Goal: Contribute content: Add original content to the website for others to see

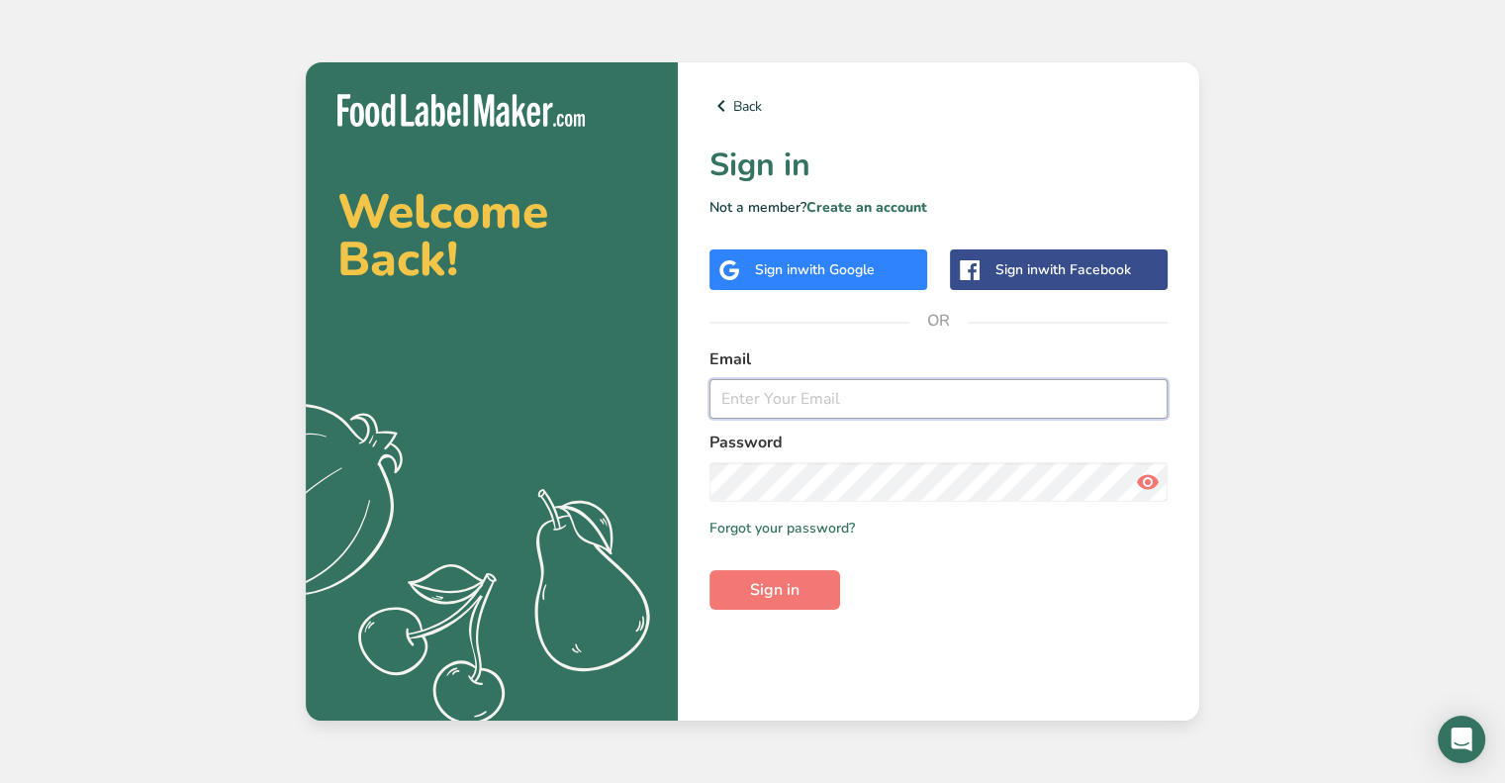
click at [913, 386] on input "email" at bounding box center [938, 399] width 458 height 40
click at [819, 410] on input "[PERSON_NAME][EMAIL_ADDRESS][DOMAIN_NAME]" at bounding box center [938, 399] width 458 height 40
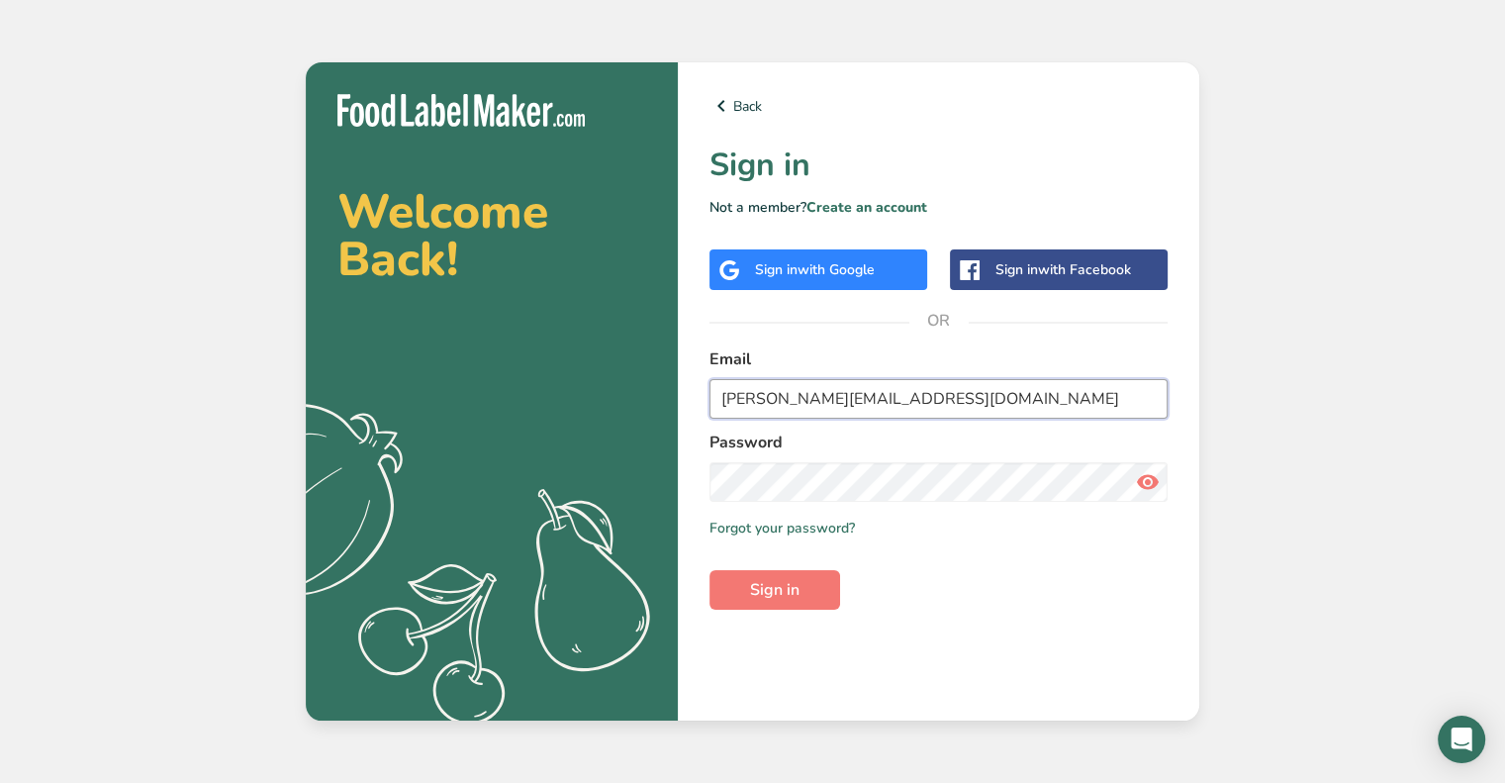
type input "[PERSON_NAME][EMAIL_ADDRESS][DOMAIN_NAME]"
click at [758, 585] on span "Sign in" at bounding box center [774, 590] width 49 height 24
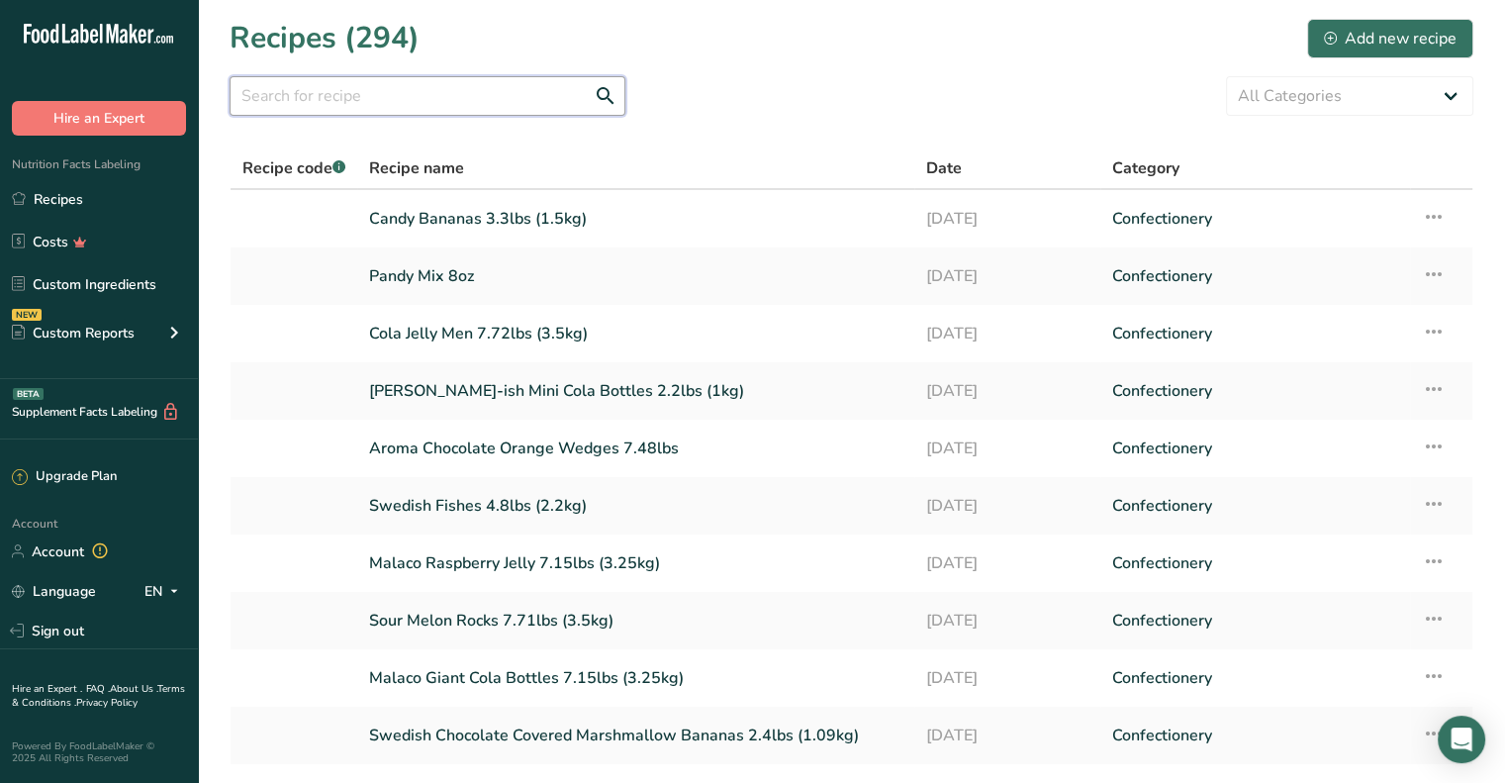
click at [425, 95] on input "text" at bounding box center [428, 96] width 396 height 40
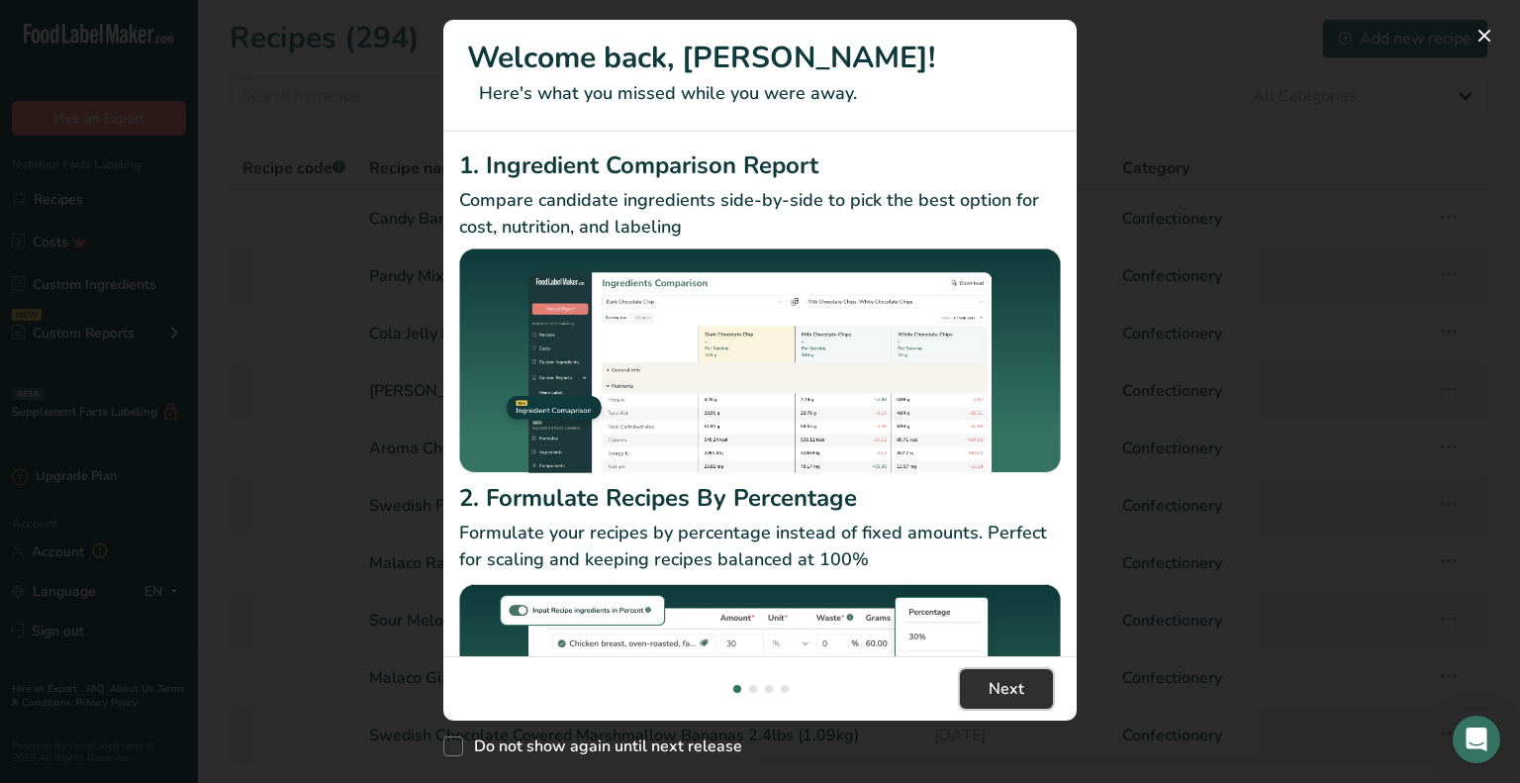
click at [990, 677] on span "Next" at bounding box center [1006, 689] width 36 height 24
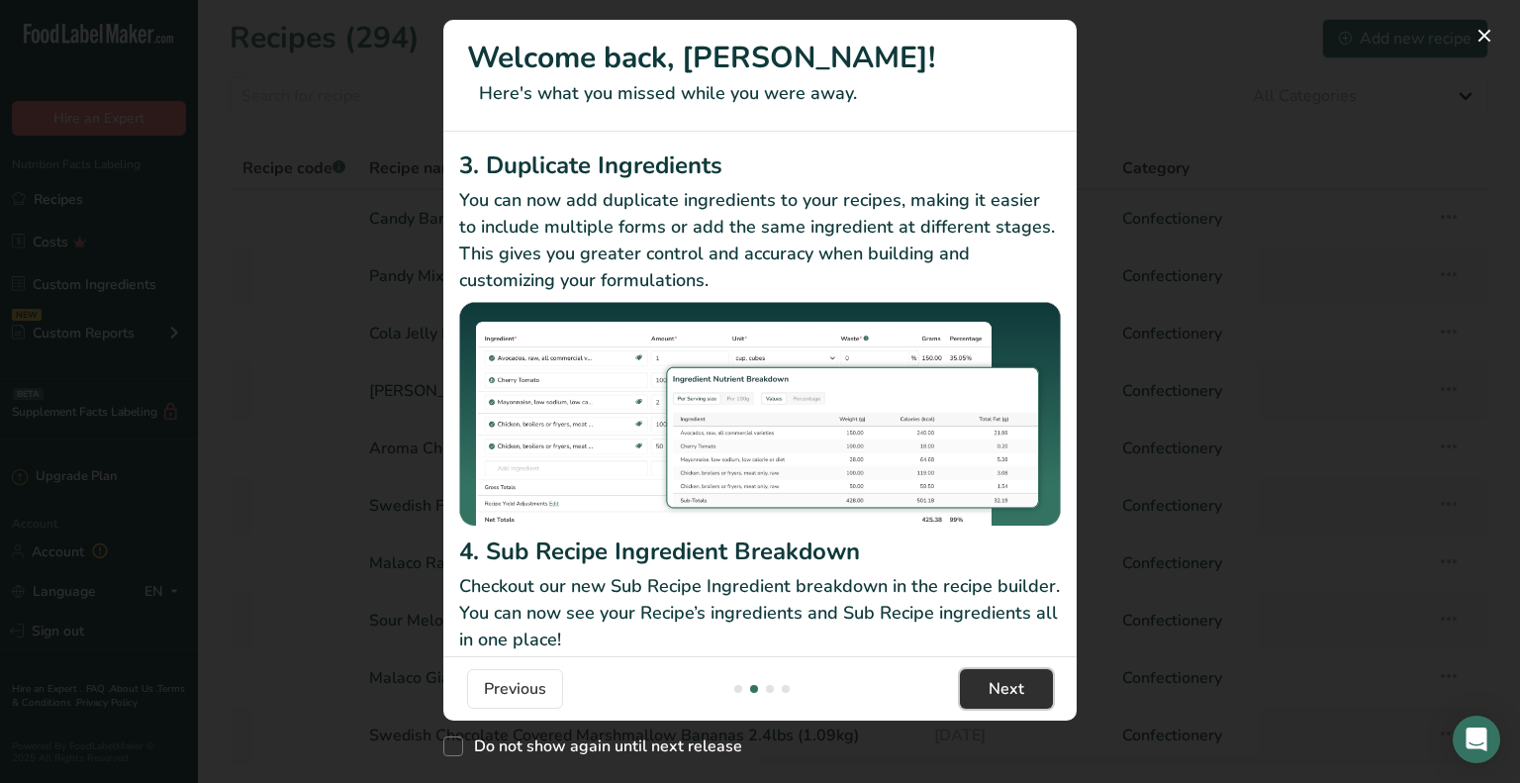
click at [990, 677] on span "Next" at bounding box center [1006, 689] width 36 height 24
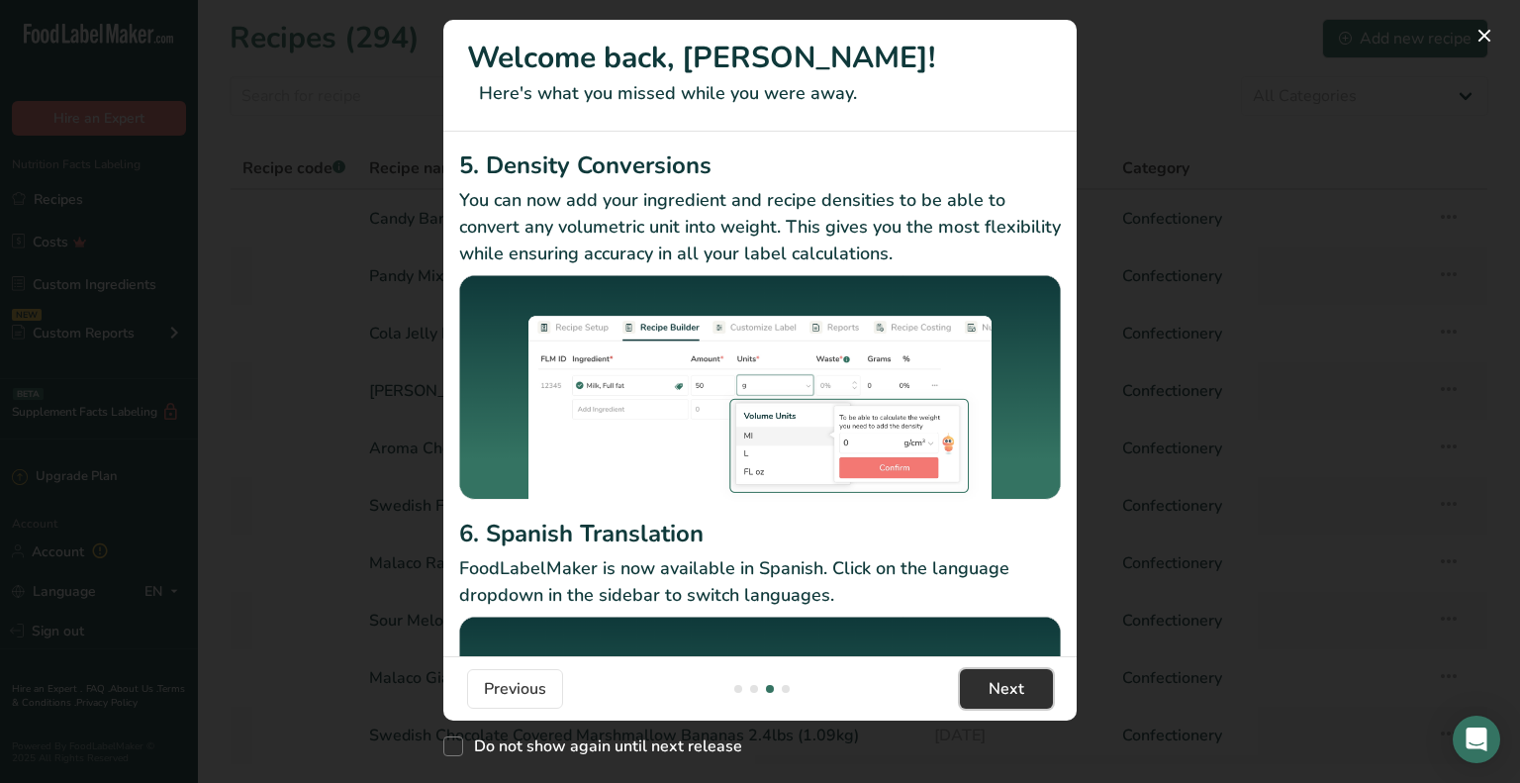
click at [990, 677] on span "Next" at bounding box center [1006, 689] width 36 height 24
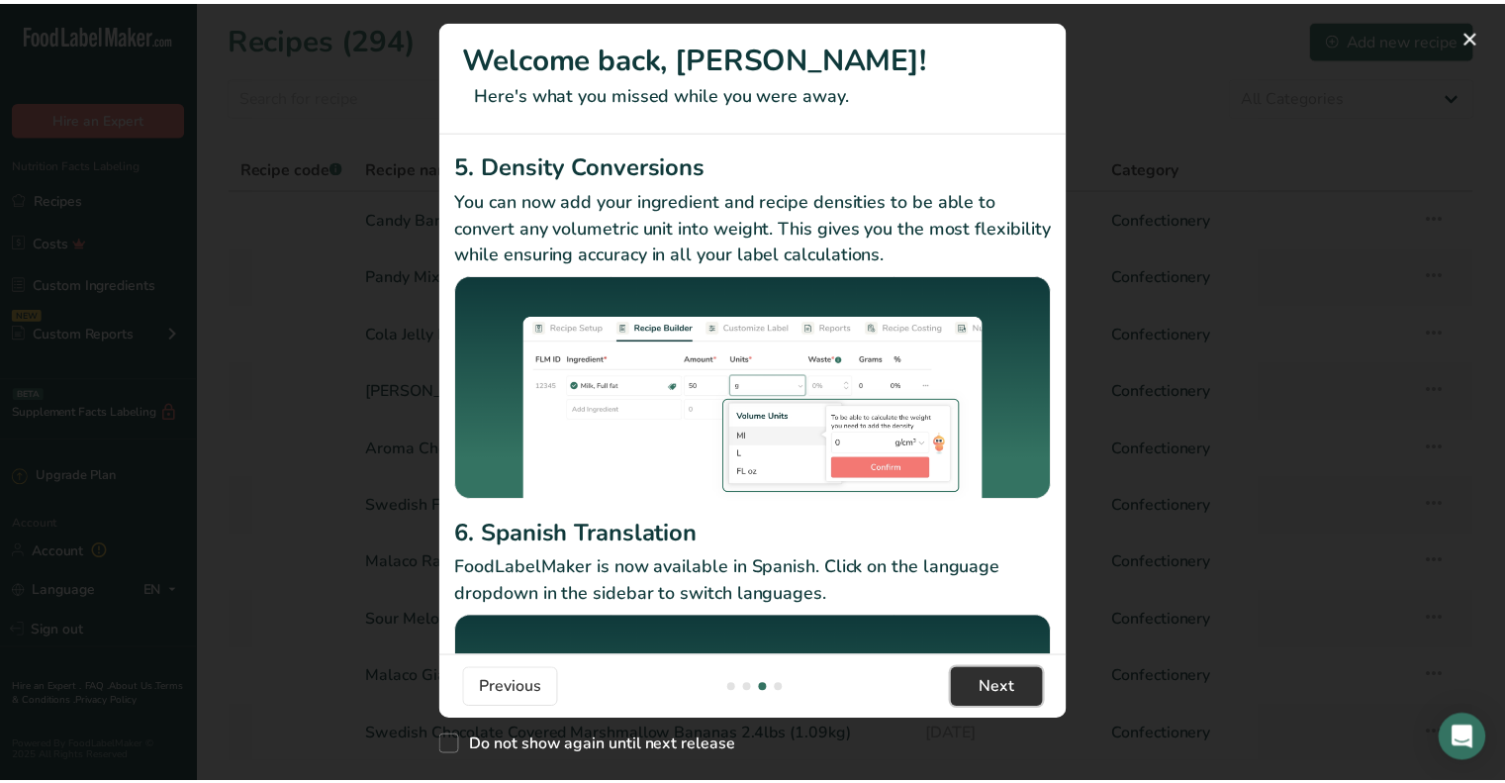
scroll to position [0, 1900]
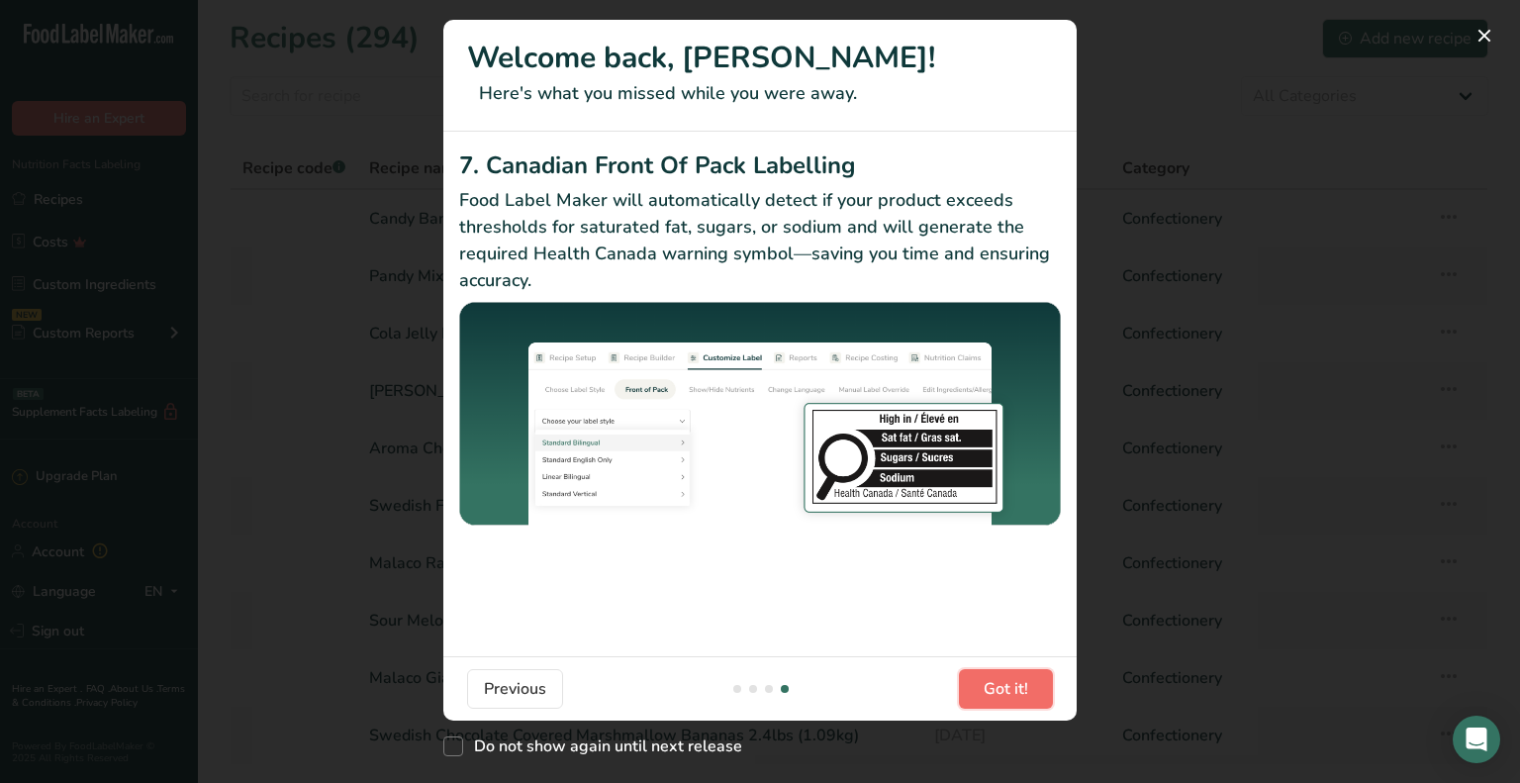
drag, startPoint x: 990, startPoint y: 676, endPoint x: 992, endPoint y: 703, distance: 27.8
click at [992, 703] on button "Got it!" at bounding box center [1006, 689] width 94 height 40
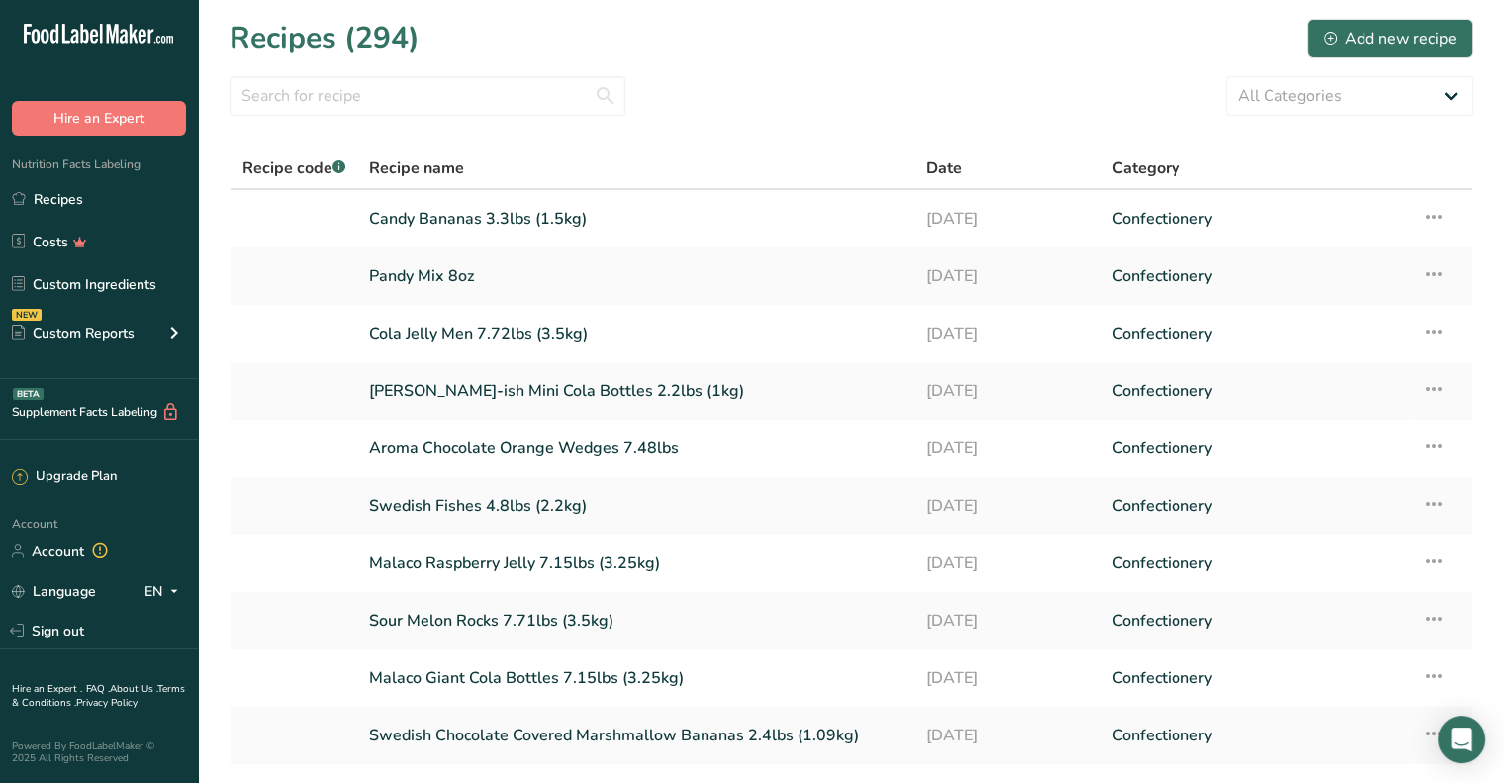
click at [332, 124] on section "Recipes (294) Add new recipe All Categories Baked Goods [GEOGRAPHIC_DATA] Confe…" at bounding box center [851, 430] width 1307 height 860
click at [319, 102] on input "text" at bounding box center [428, 96] width 396 height 40
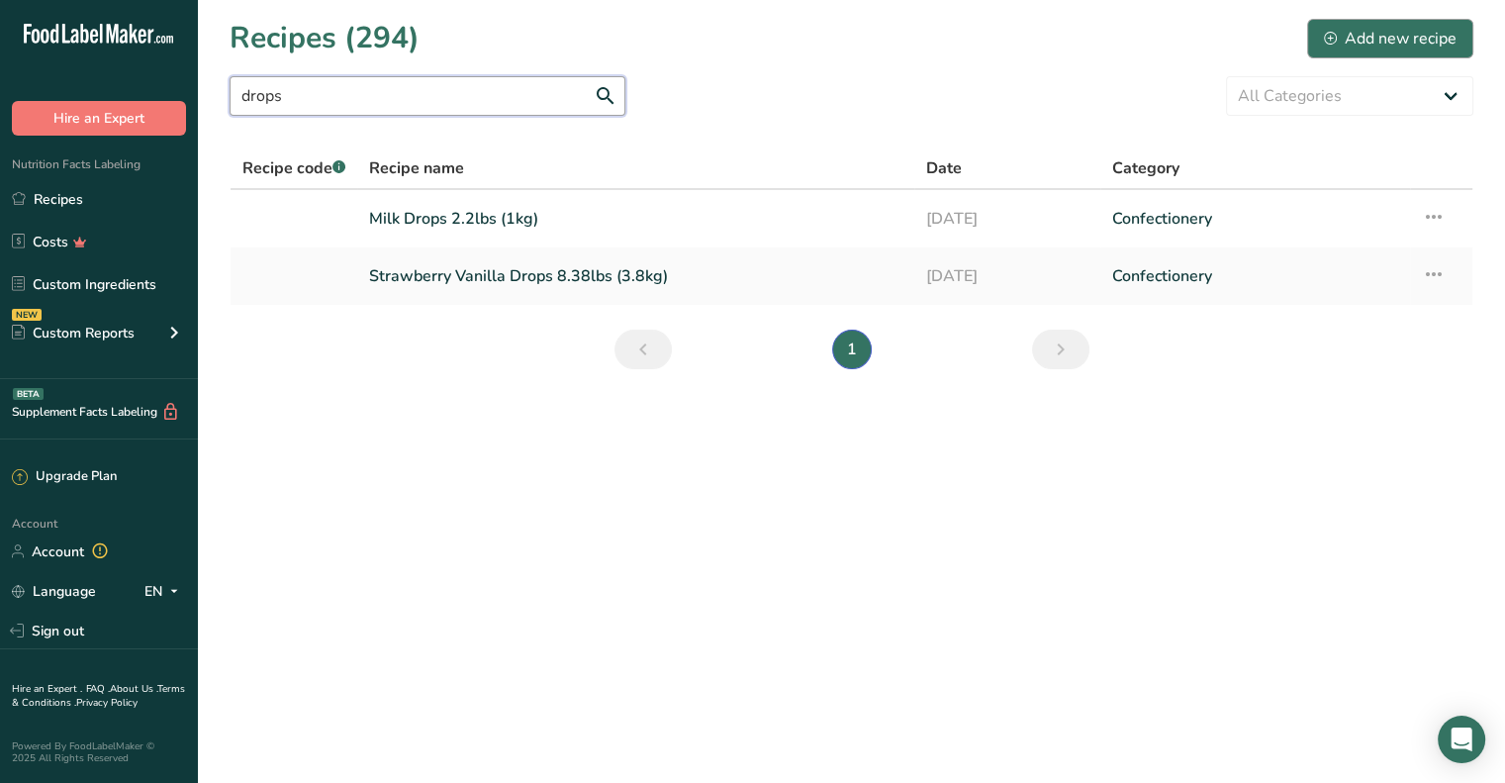
type input "drops"
click at [1395, 41] on div "Add new recipe" at bounding box center [1390, 39] width 133 height 24
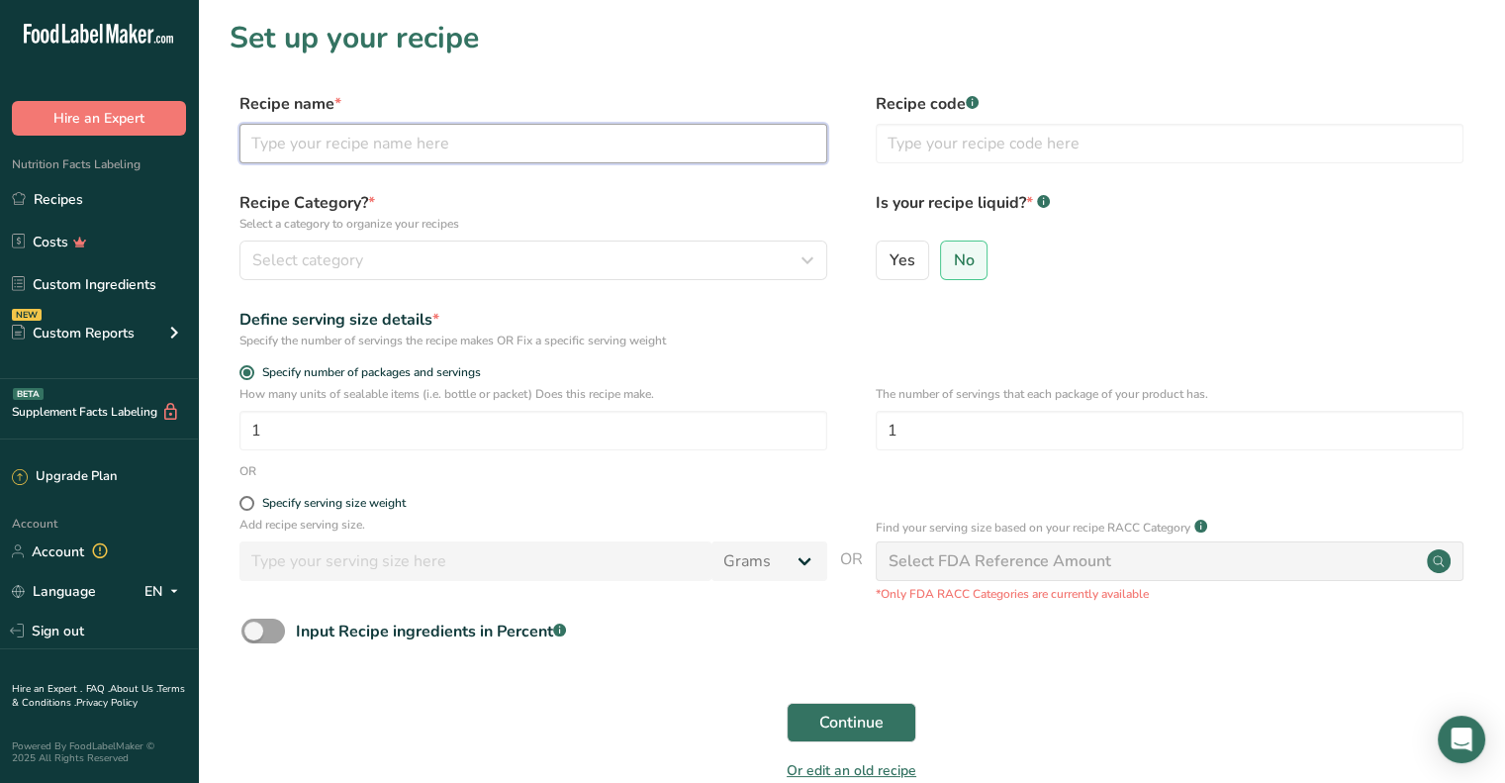
click at [619, 153] on input "text" at bounding box center [533, 144] width 588 height 40
paste input "Glucose syrup, sugar, gelatin, [MEDICAL_DATA], flavoring. Color: [PERSON_NAME]"
type input "Glucose syrup, sugar, gelatin, [MEDICAL_DATA], flavoring. Color: CarmineGlucose…"
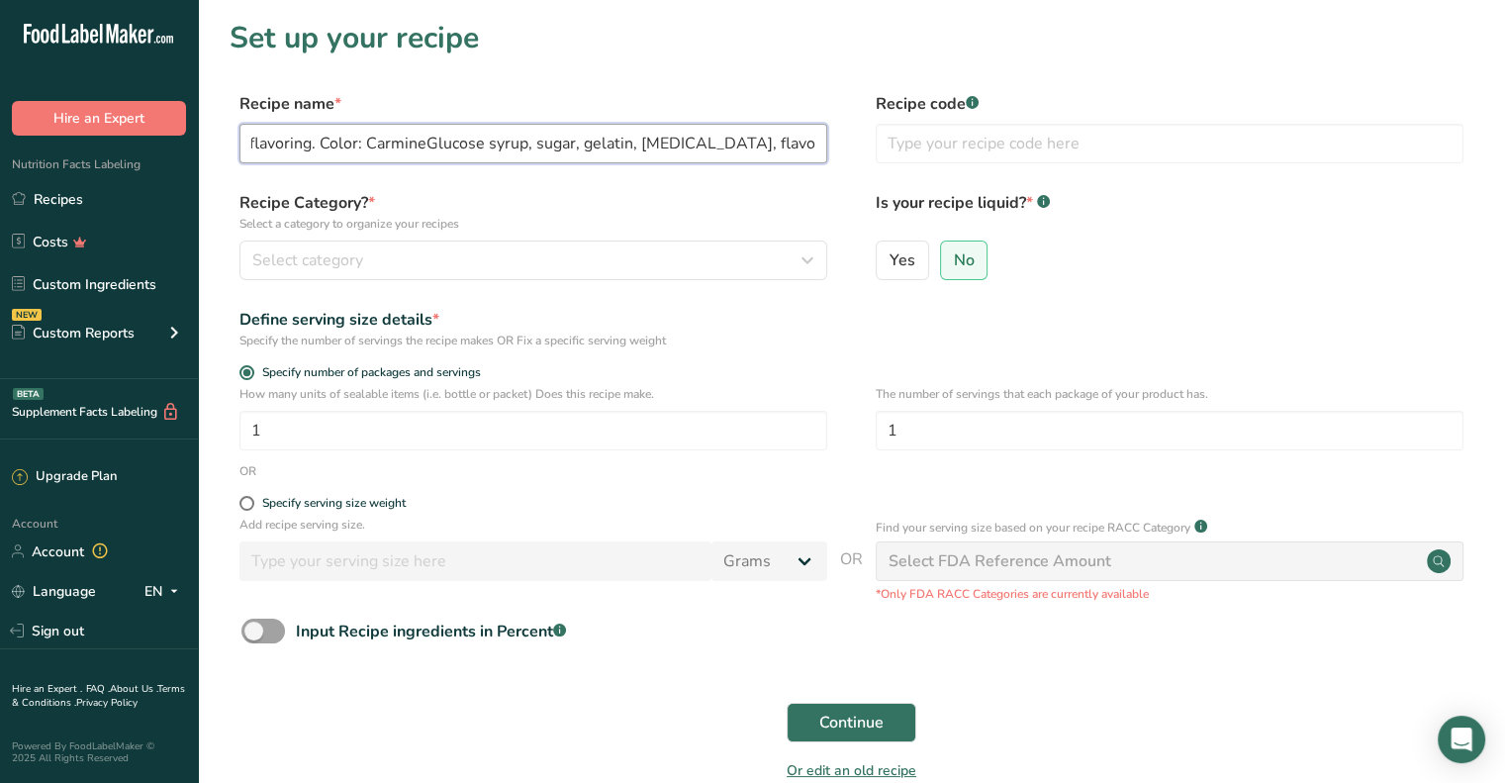
drag, startPoint x: 619, startPoint y: 153, endPoint x: 534, endPoint y: 145, distance: 85.5
click at [534, 145] on input "Glucose syrup, sugar, gelatin, [MEDICAL_DATA], flavoring. Color: CarmineGlucose…" at bounding box center [533, 144] width 588 height 40
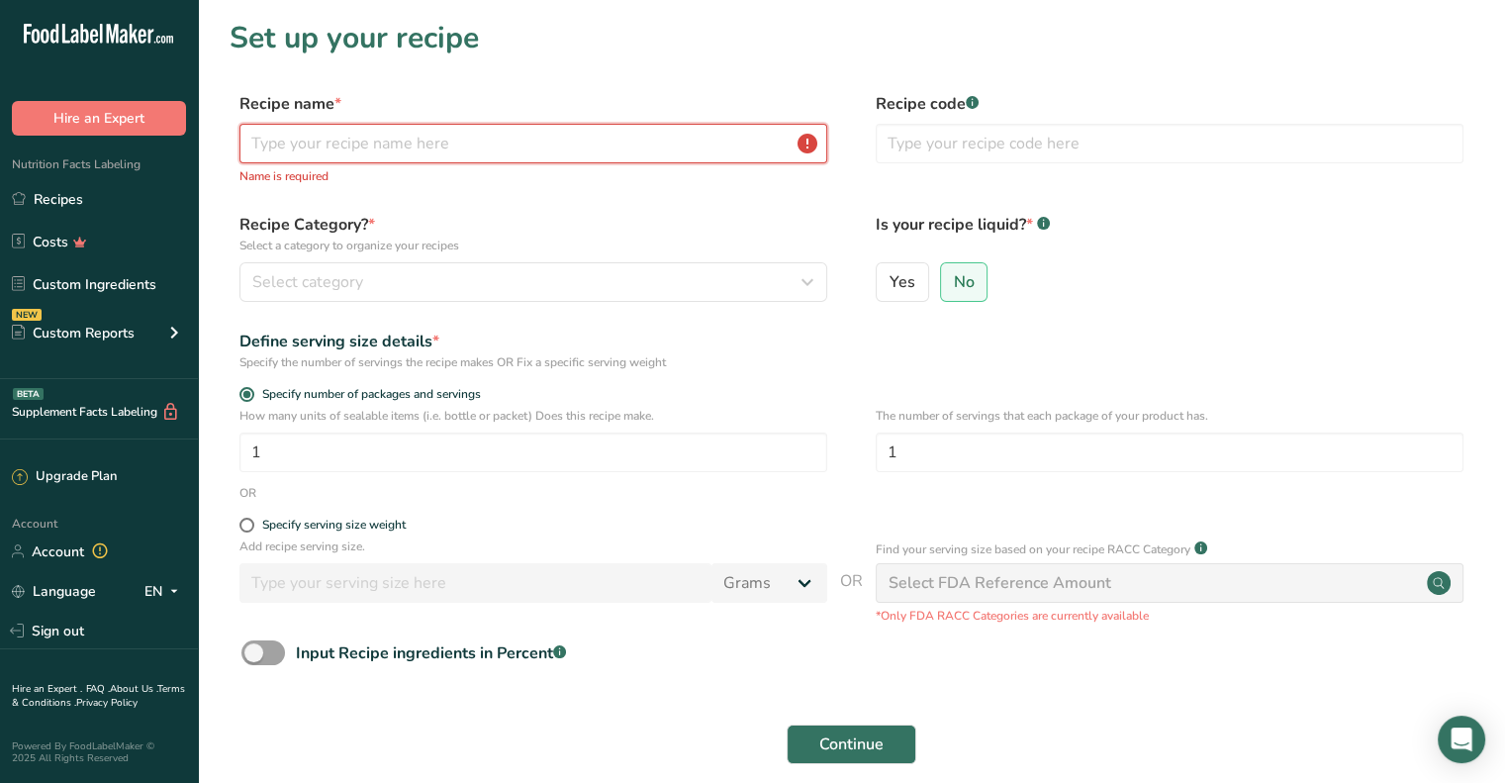
scroll to position [0, 0]
paste input "Malaco Swedish Jelly Raspberry Drops 8.8lbs"
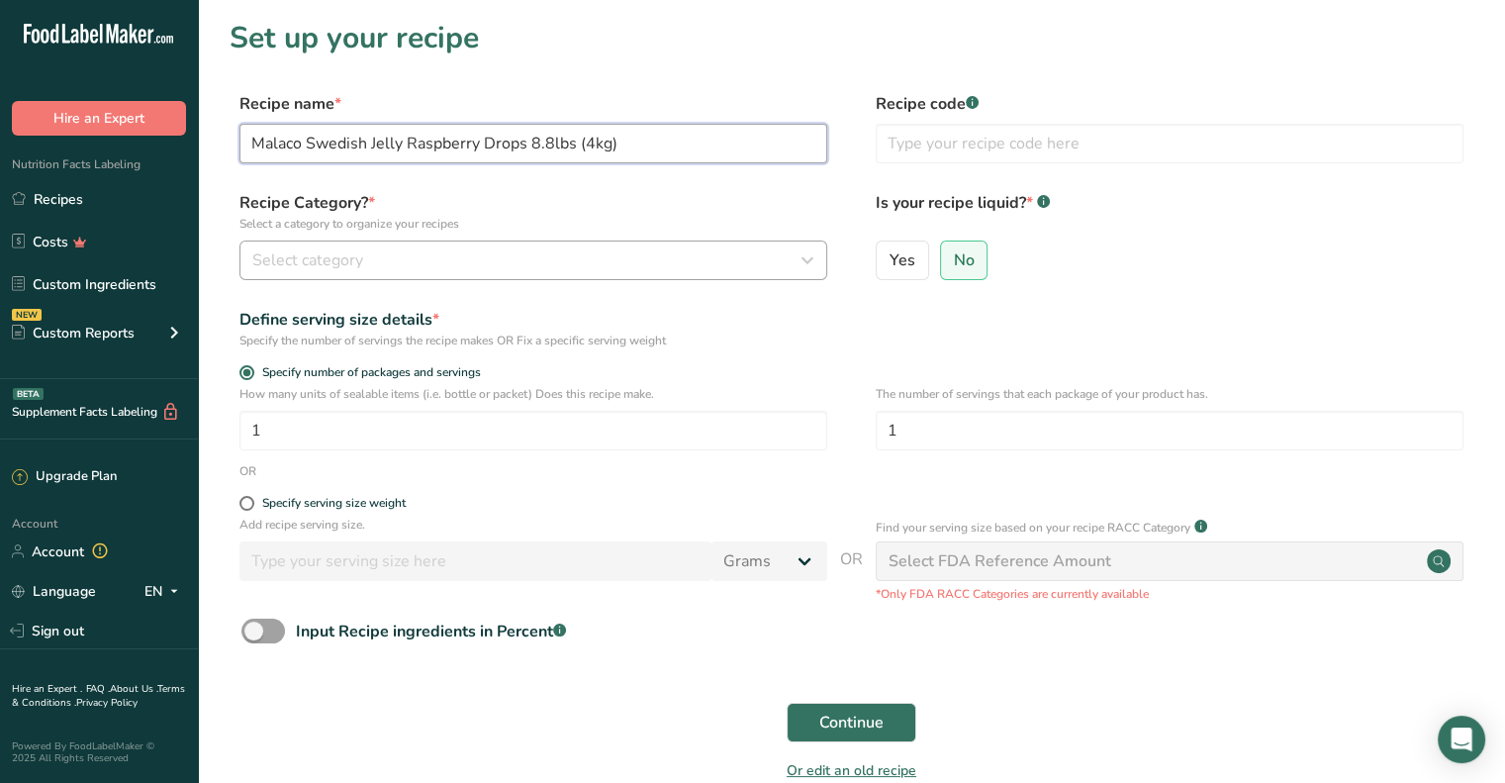
type input "Malaco Swedish Jelly Raspberry Drops 8.8lbs (4kg)"
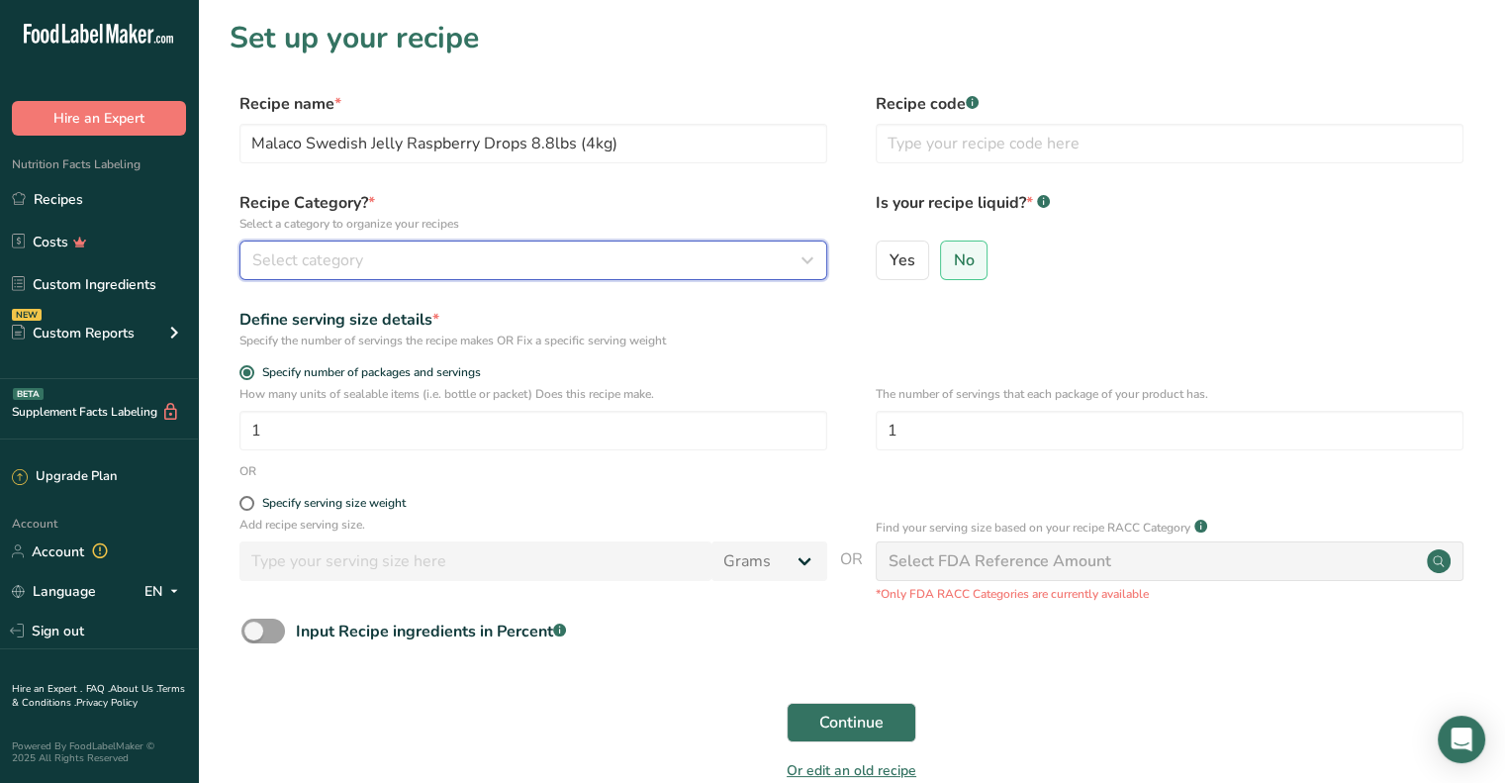
click at [604, 250] on div "Select category" at bounding box center [527, 260] width 550 height 24
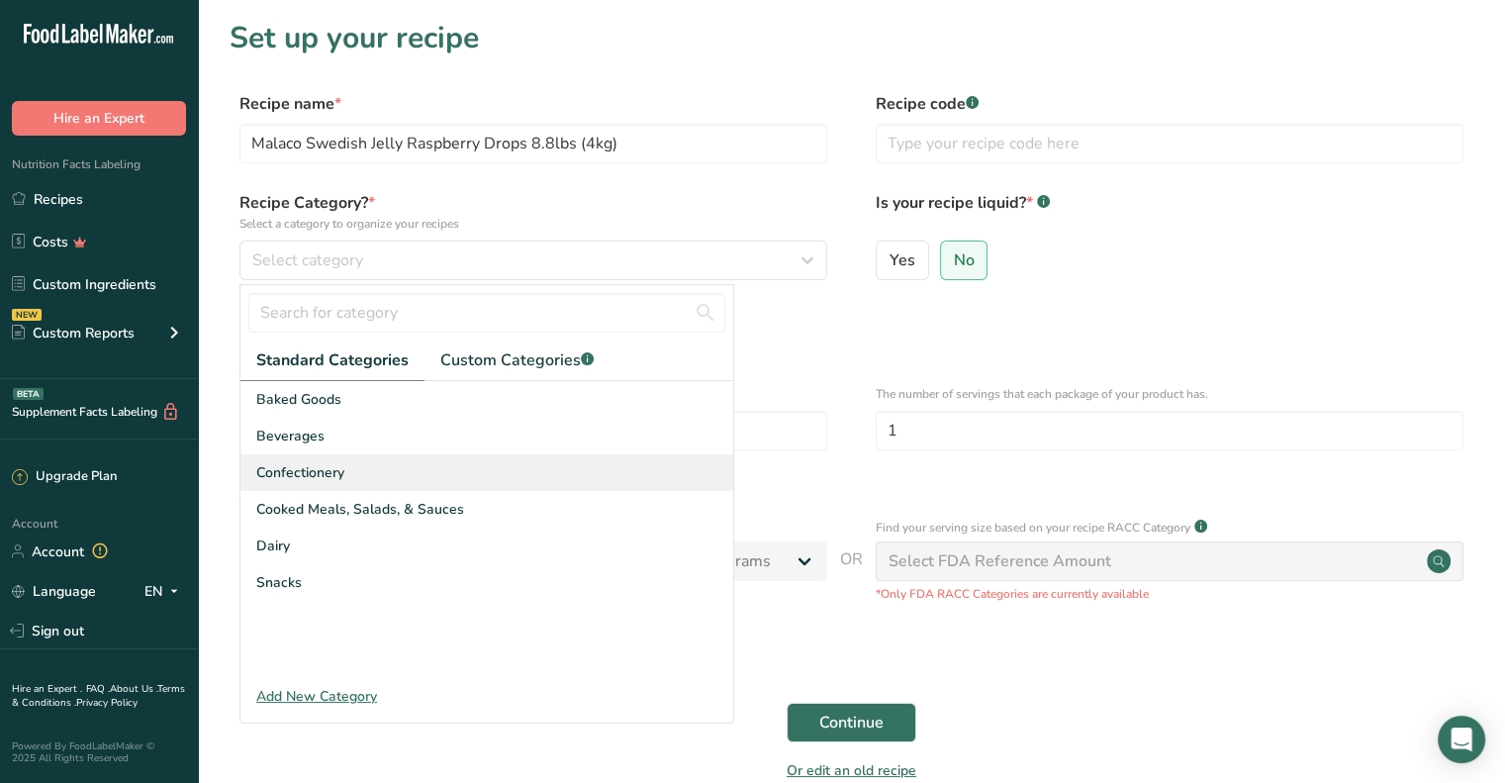
click at [372, 458] on div "Confectionery" at bounding box center [486, 472] width 493 height 37
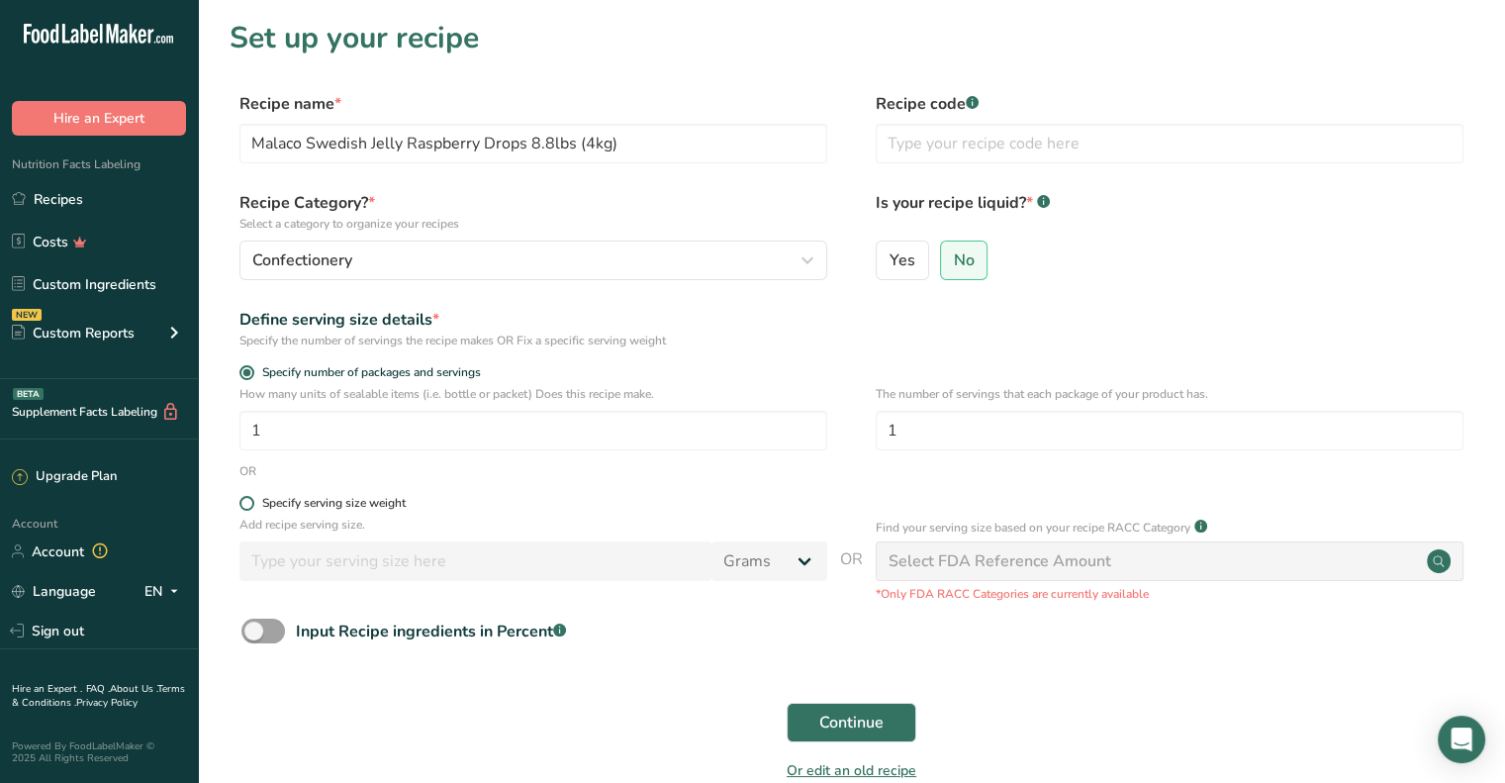
click at [251, 502] on span at bounding box center [246, 503] width 15 height 15
click at [251, 502] on input "Specify serving size weight" at bounding box center [245, 503] width 13 height 13
radio input "true"
radio input "false"
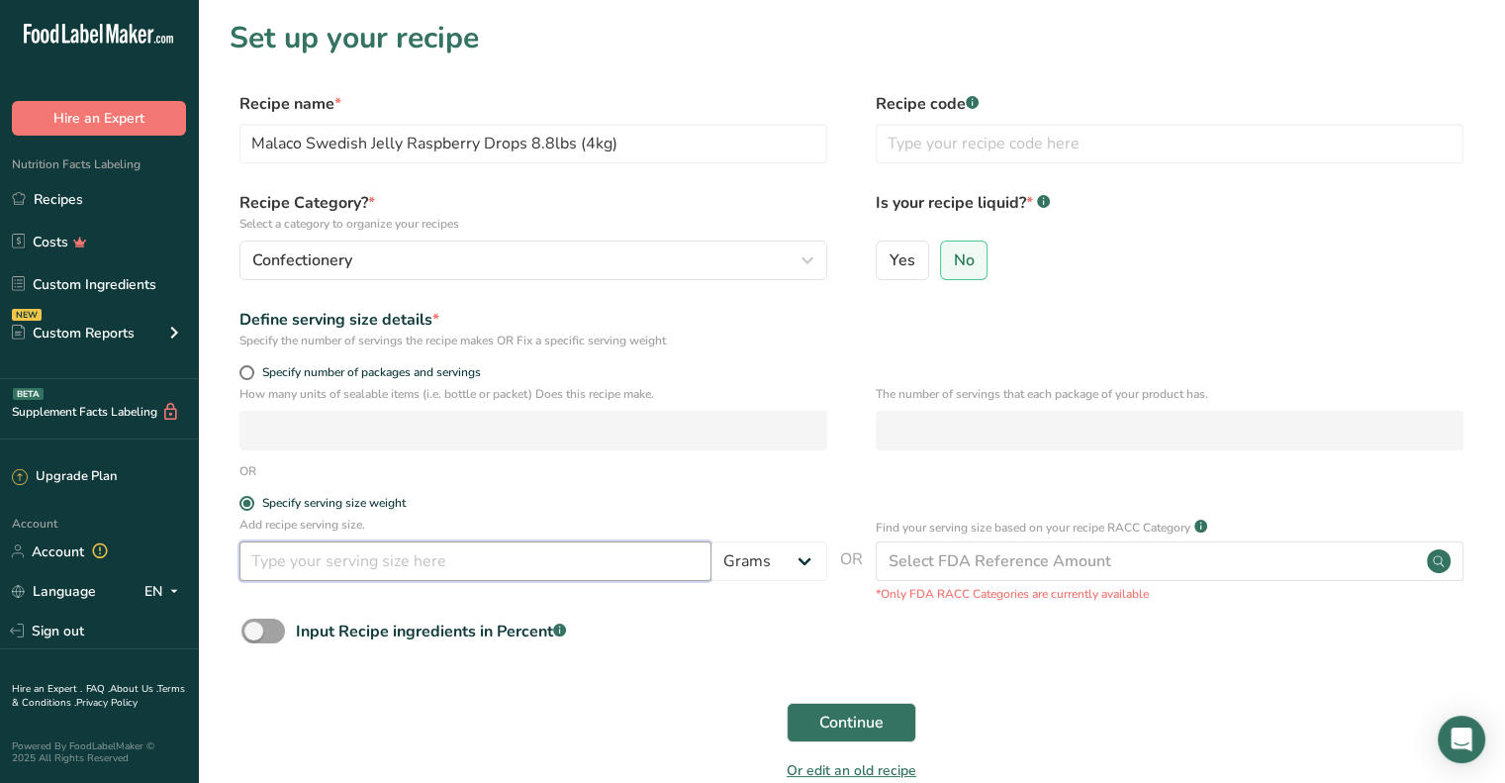
click at [323, 554] on input "number" at bounding box center [475, 561] width 472 height 40
type input "33"
click at [673, 647] on div "Input Recipe ingredients in Percent .a-a{fill:#347362;}.b-a{fill:#fff;}" at bounding box center [852, 638] width 1244 height 41
click at [876, 713] on span "Continue" at bounding box center [851, 722] width 64 height 24
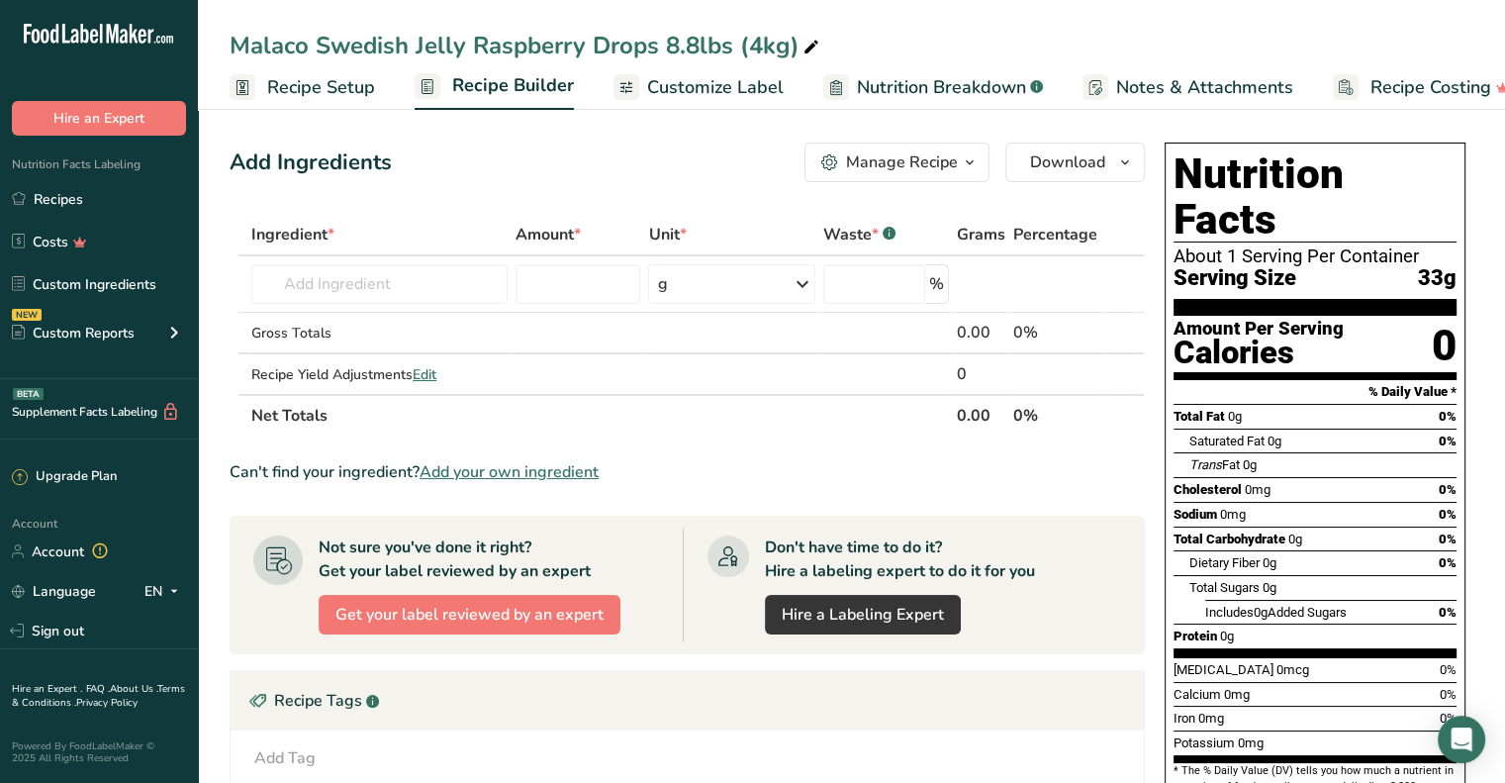
click at [677, 70] on link "Customize Label" at bounding box center [698, 87] width 170 height 45
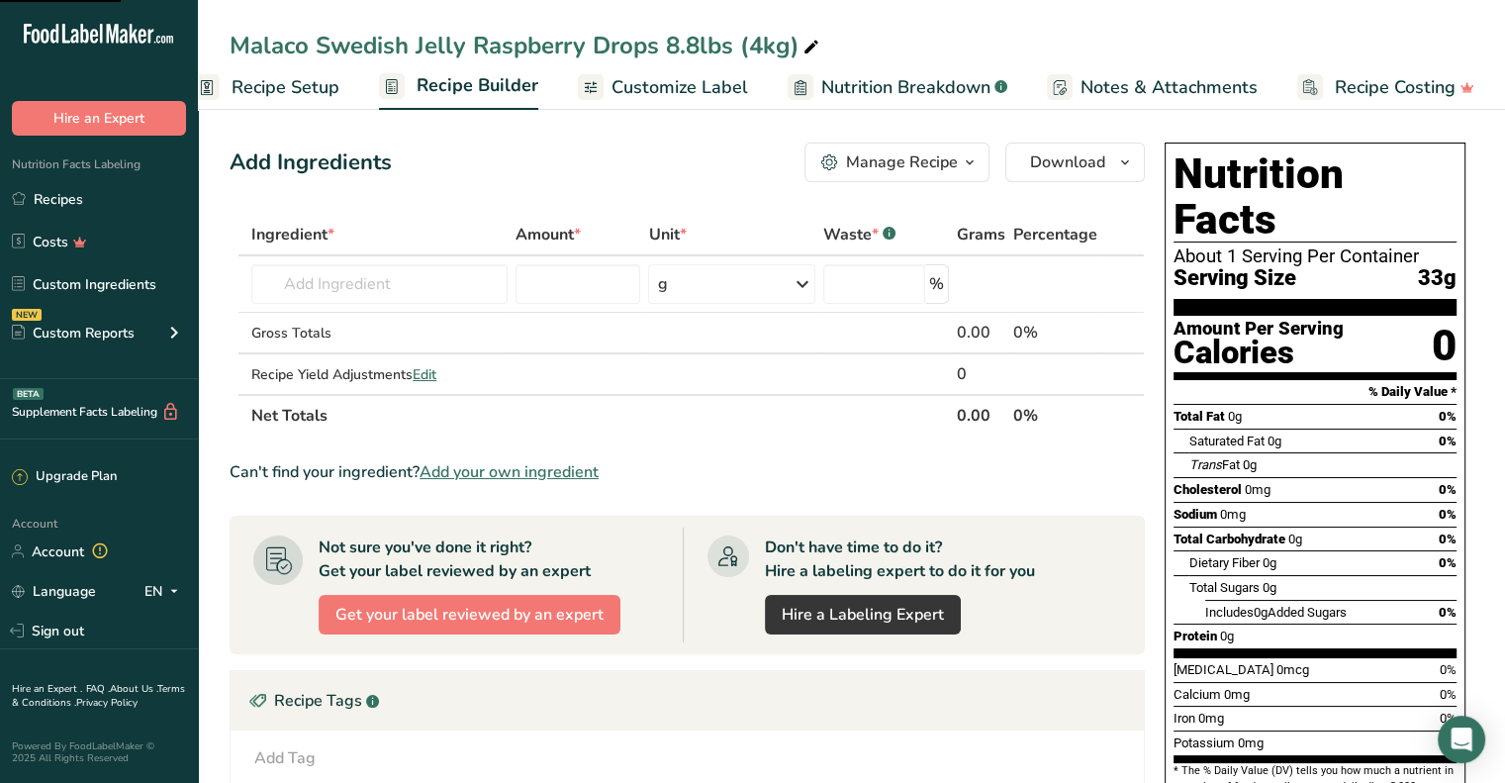
click at [646, 101] on link "Customize Label" at bounding box center [663, 87] width 170 height 45
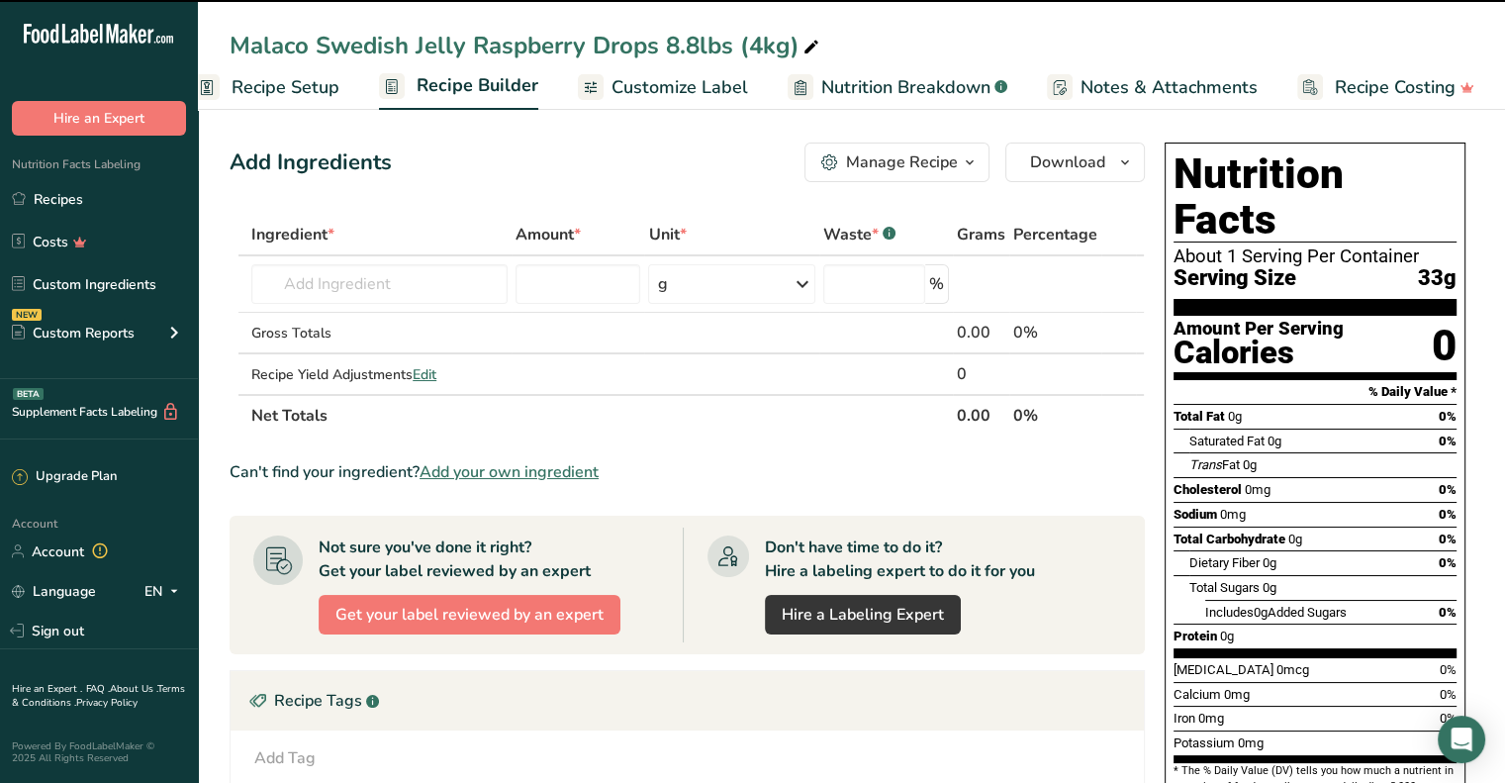
click at [672, 86] on span "Customize Label" at bounding box center [679, 87] width 137 height 27
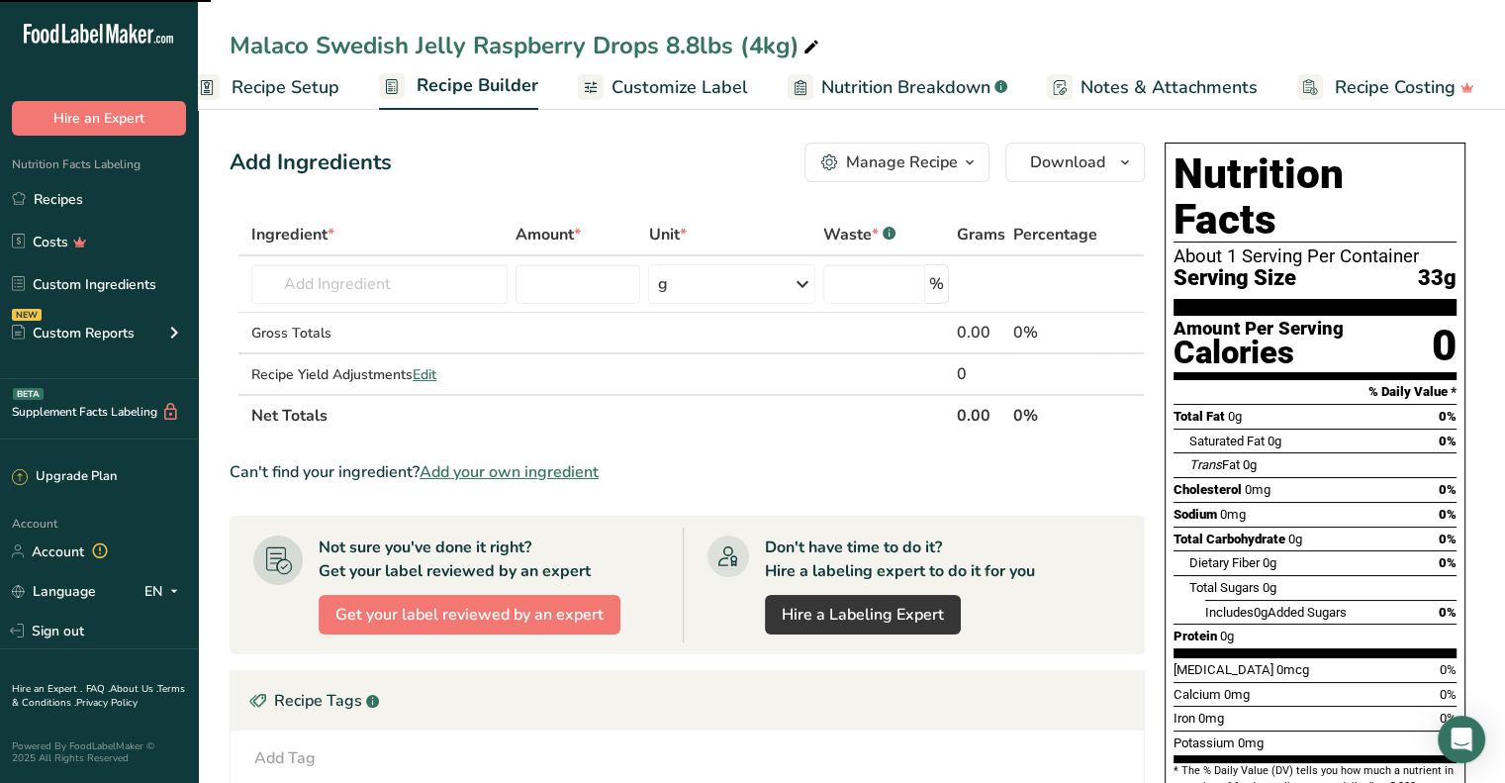
click at [616, 85] on span "Customize Label" at bounding box center [679, 87] width 137 height 27
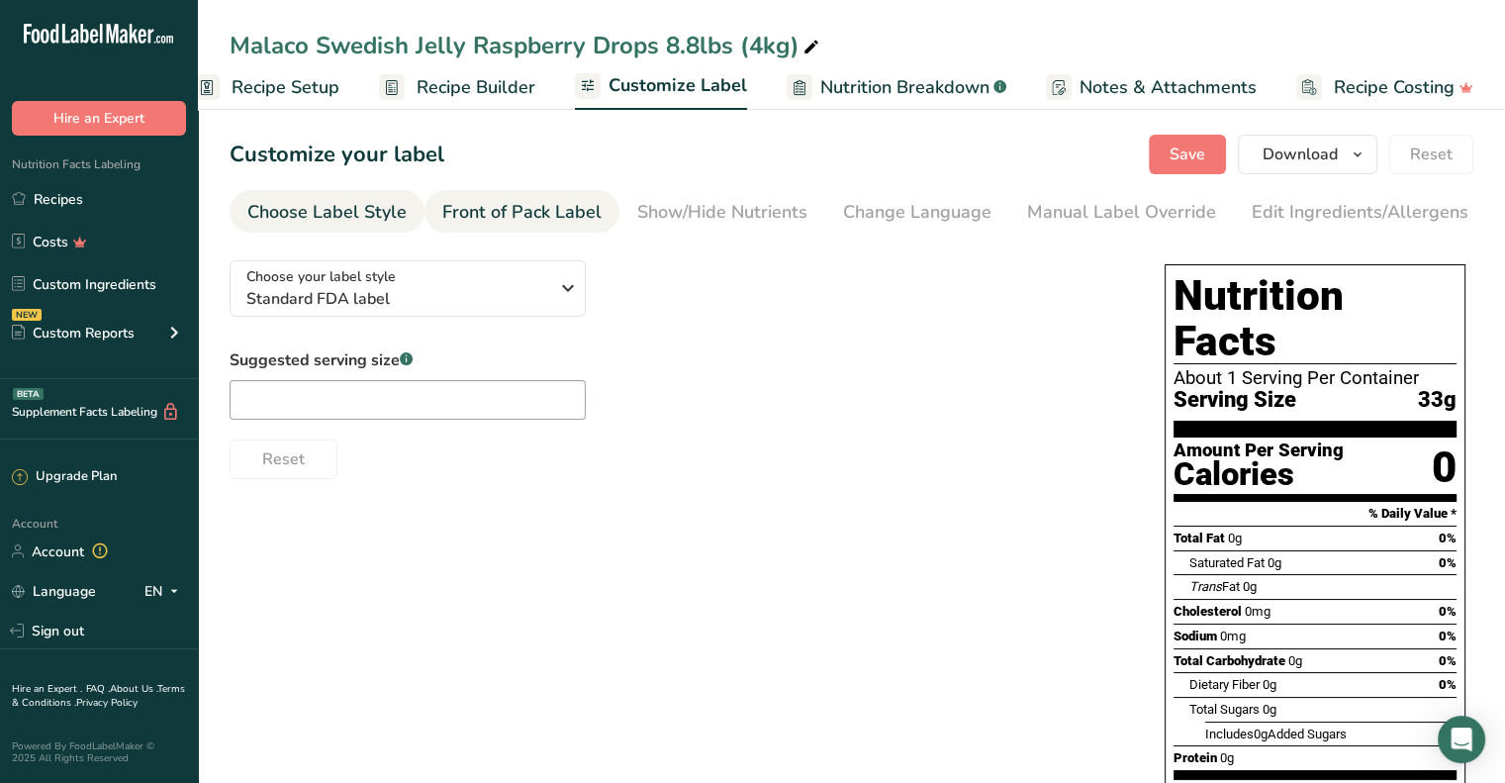
click at [523, 224] on div "Front of Pack Label" at bounding box center [521, 212] width 159 height 27
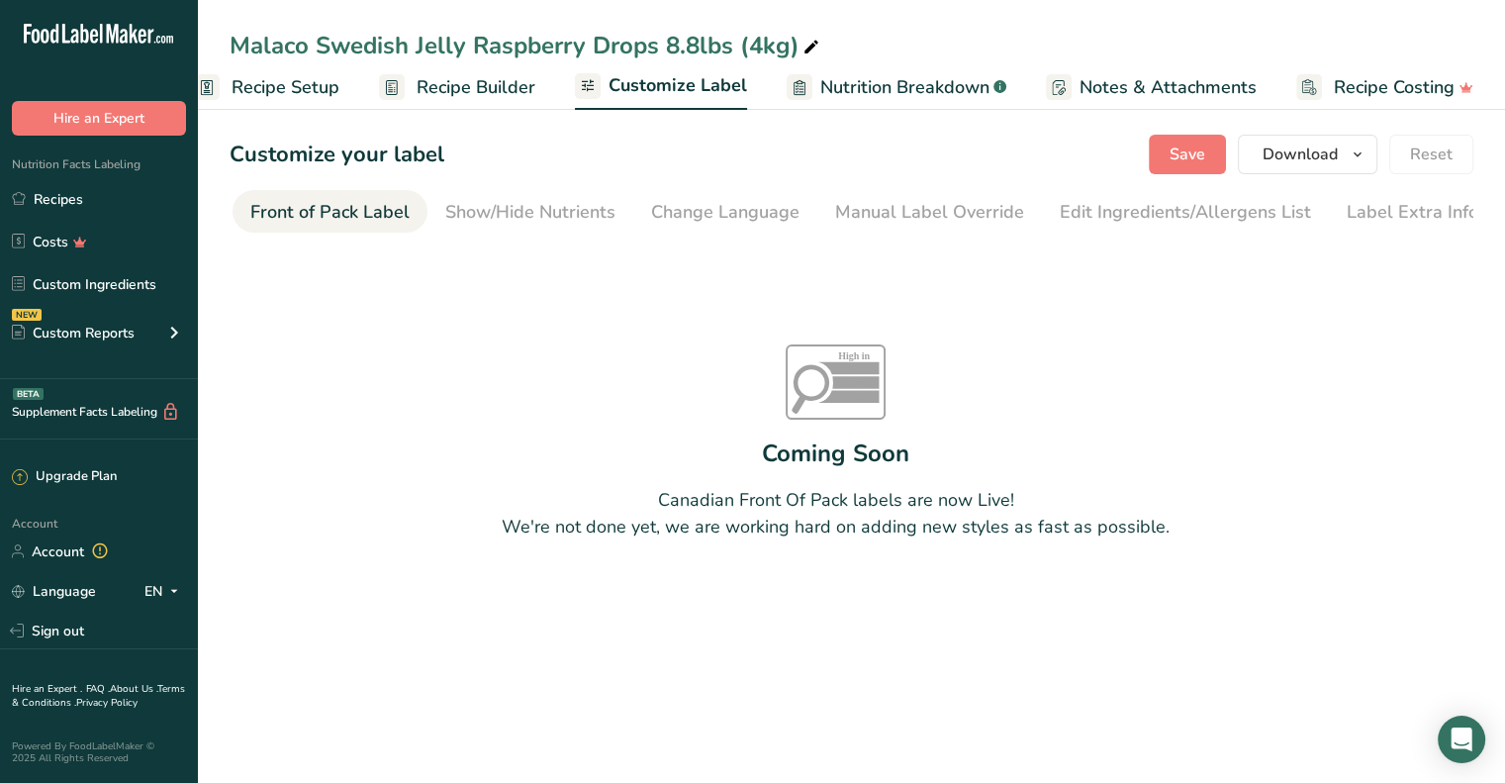
click at [523, 224] on div "Show/Hide Nutrients" at bounding box center [530, 212] width 170 height 27
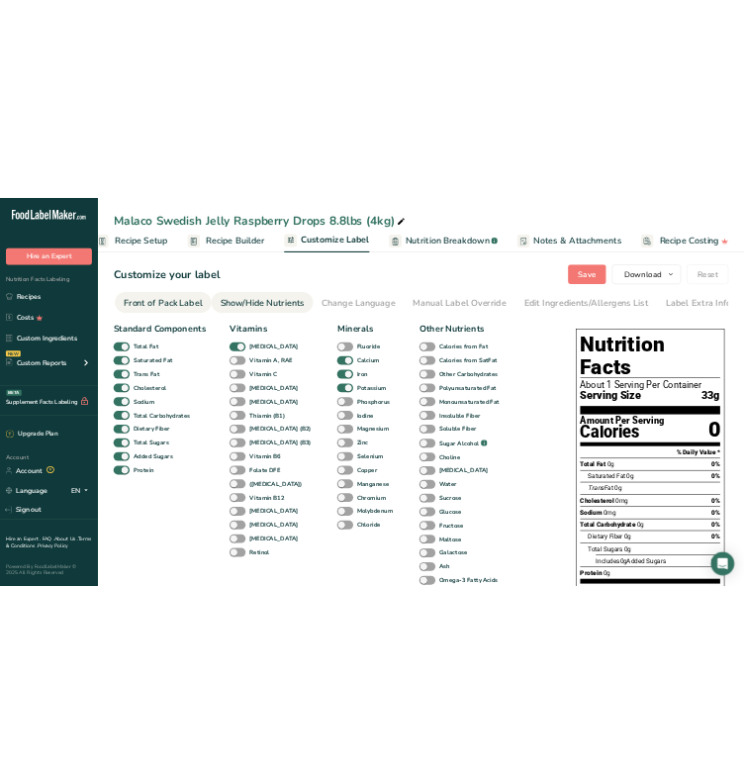
scroll to position [0, 194]
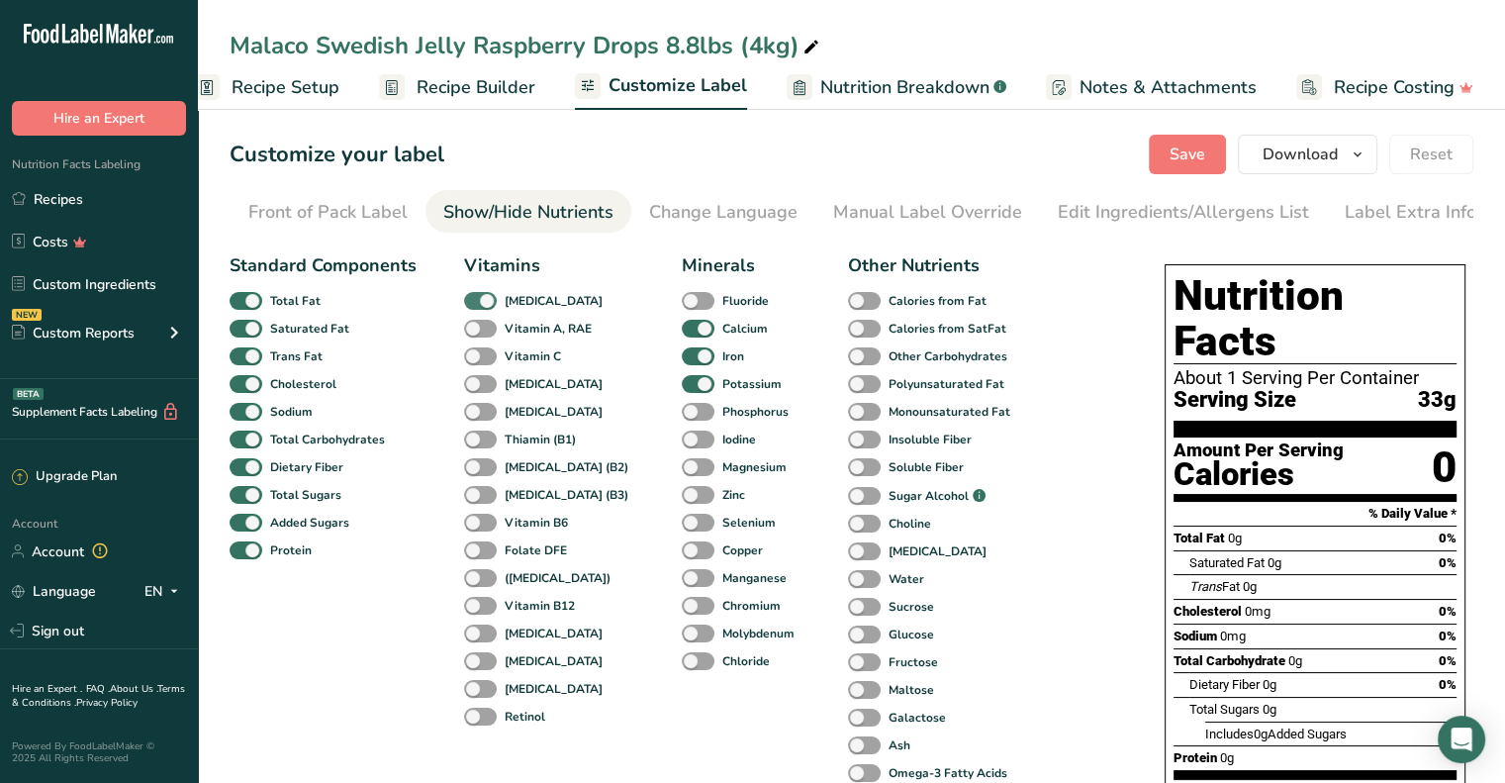
click at [471, 301] on span at bounding box center [480, 301] width 33 height 19
click at [471, 301] on input "[MEDICAL_DATA]" at bounding box center [470, 300] width 13 height 13
checkbox input "false"
click at [682, 334] on span at bounding box center [698, 329] width 33 height 19
click at [682, 334] on input "Calcium" at bounding box center [688, 328] width 13 height 13
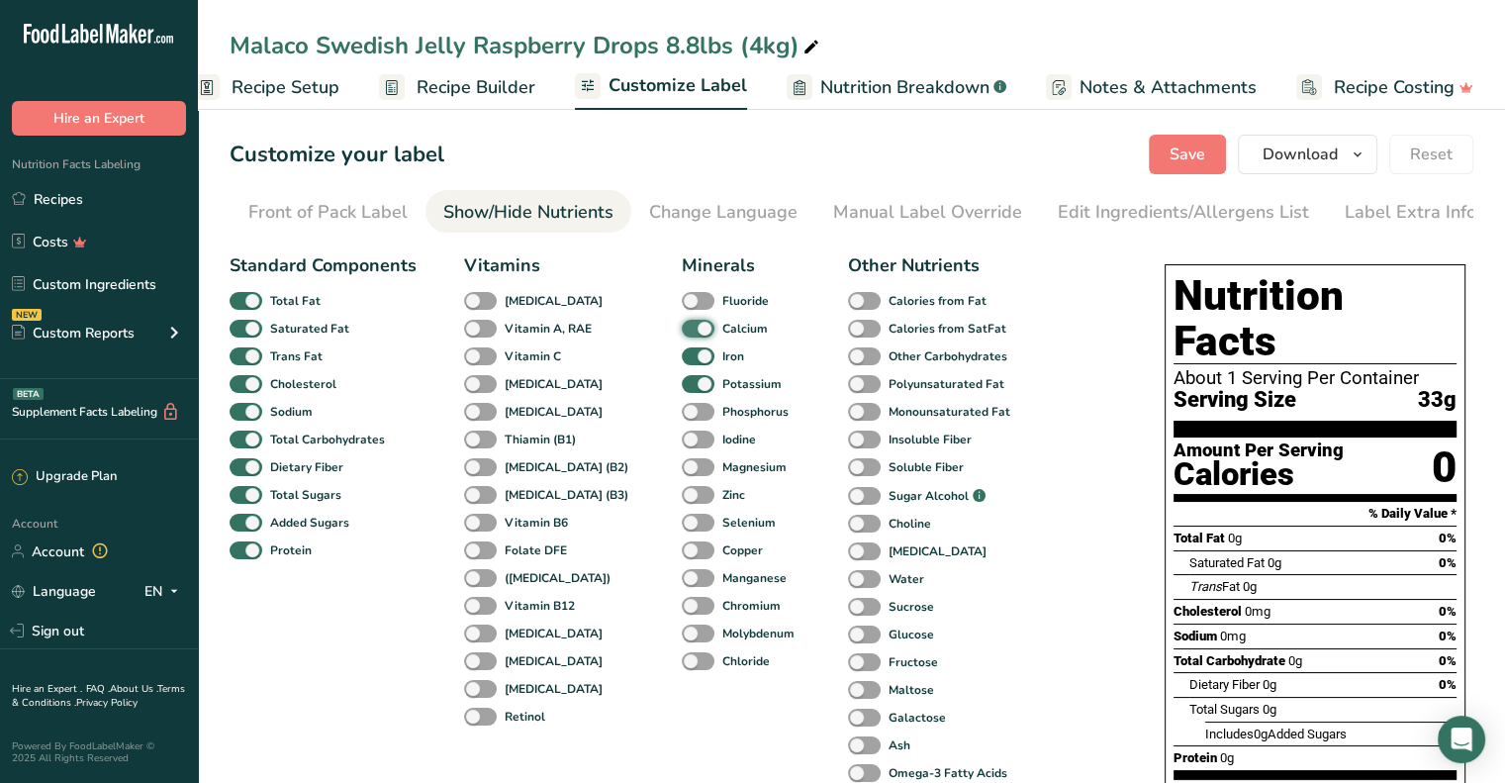
checkbox input "false"
click at [682, 348] on div "Iron" at bounding box center [697, 356] width 30 height 28
click at [682, 351] on span at bounding box center [698, 356] width 33 height 19
click at [682, 351] on input "Iron" at bounding box center [688, 355] width 13 height 13
checkbox input "false"
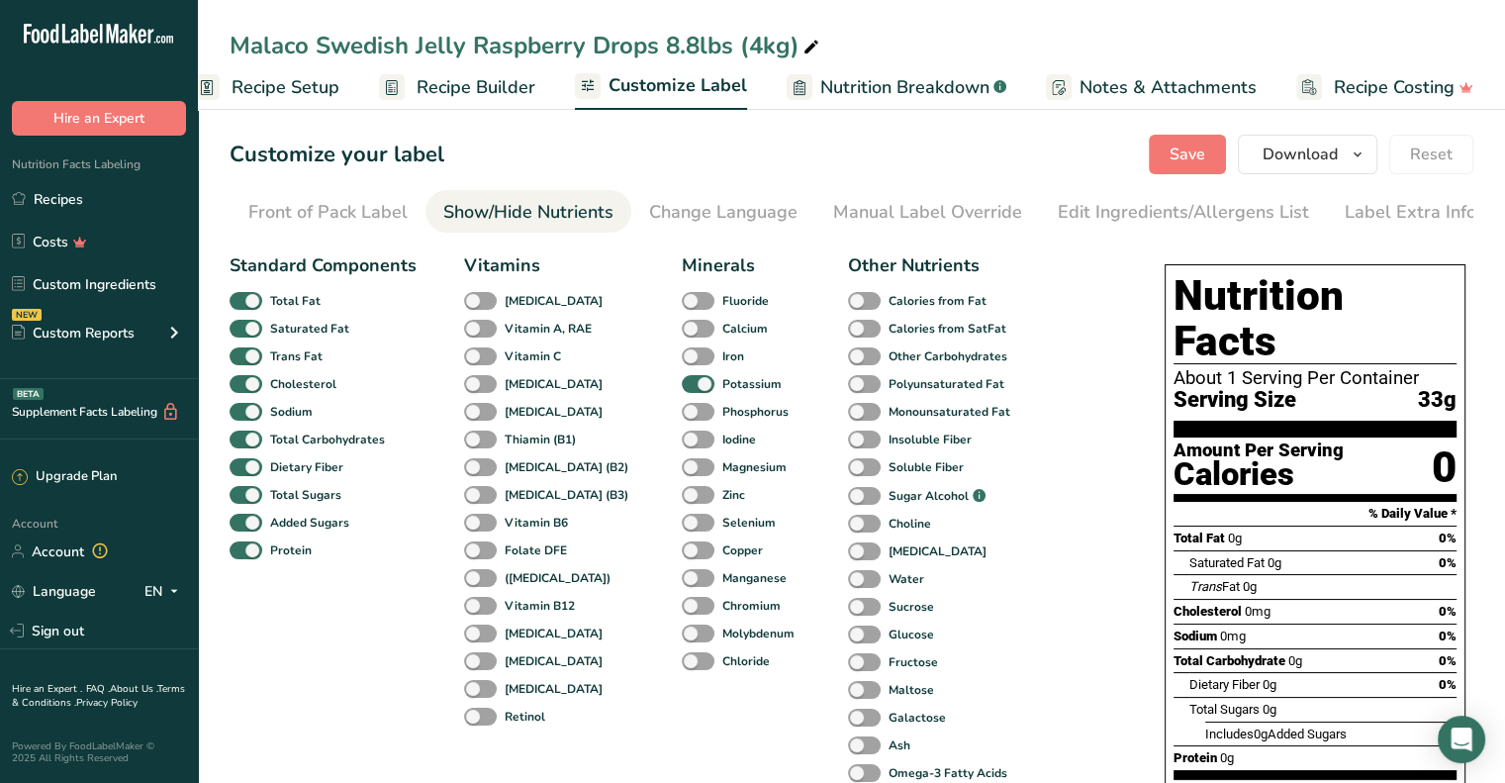
click at [682, 376] on div "Potassium" at bounding box center [697, 384] width 30 height 28
click at [682, 390] on span at bounding box center [698, 384] width 33 height 19
click at [682, 390] on input "Potassium" at bounding box center [688, 383] width 13 height 13
checkbox input "false"
click at [1208, 152] on button "Save" at bounding box center [1187, 155] width 77 height 40
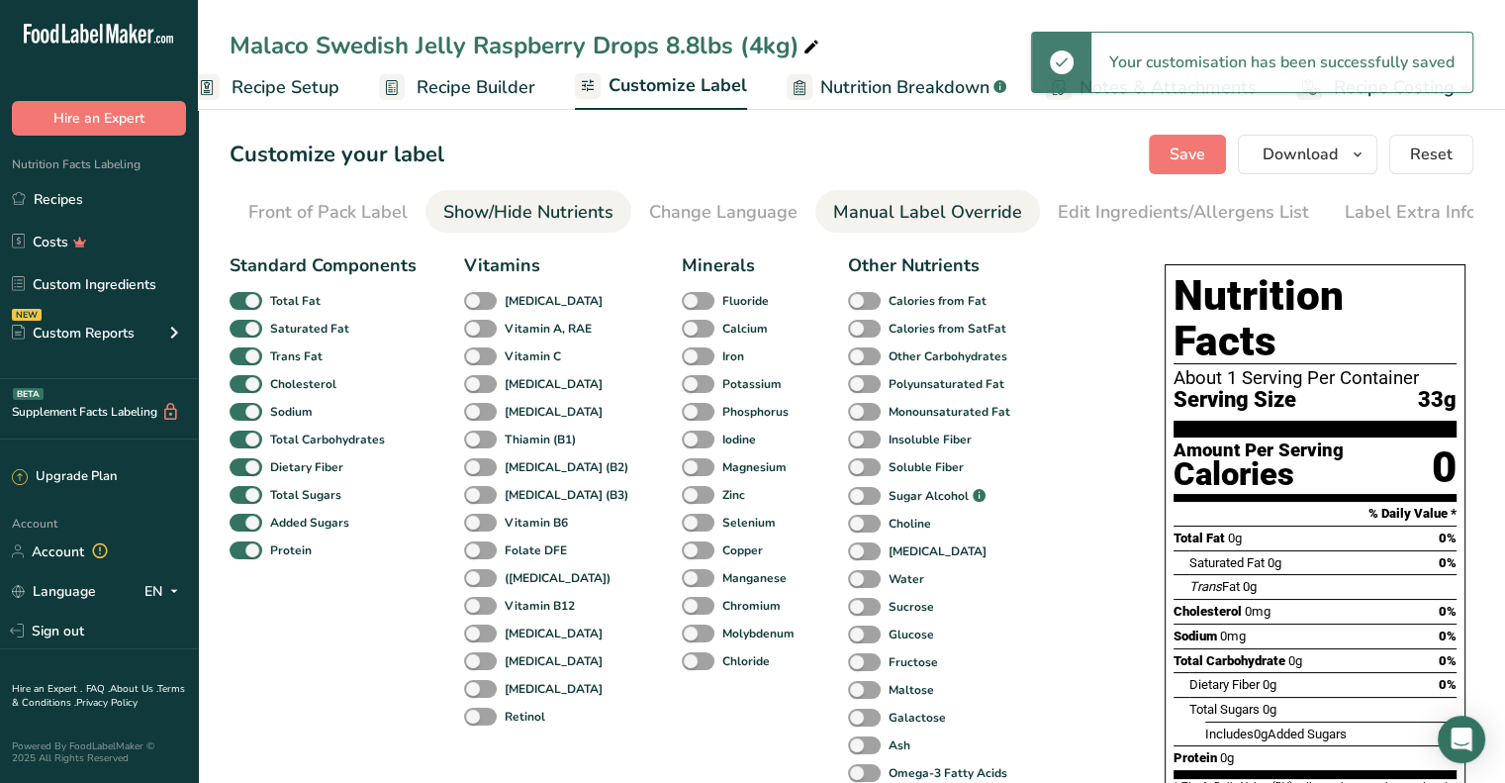
click at [959, 214] on div "Manual Label Override" at bounding box center [927, 212] width 189 height 27
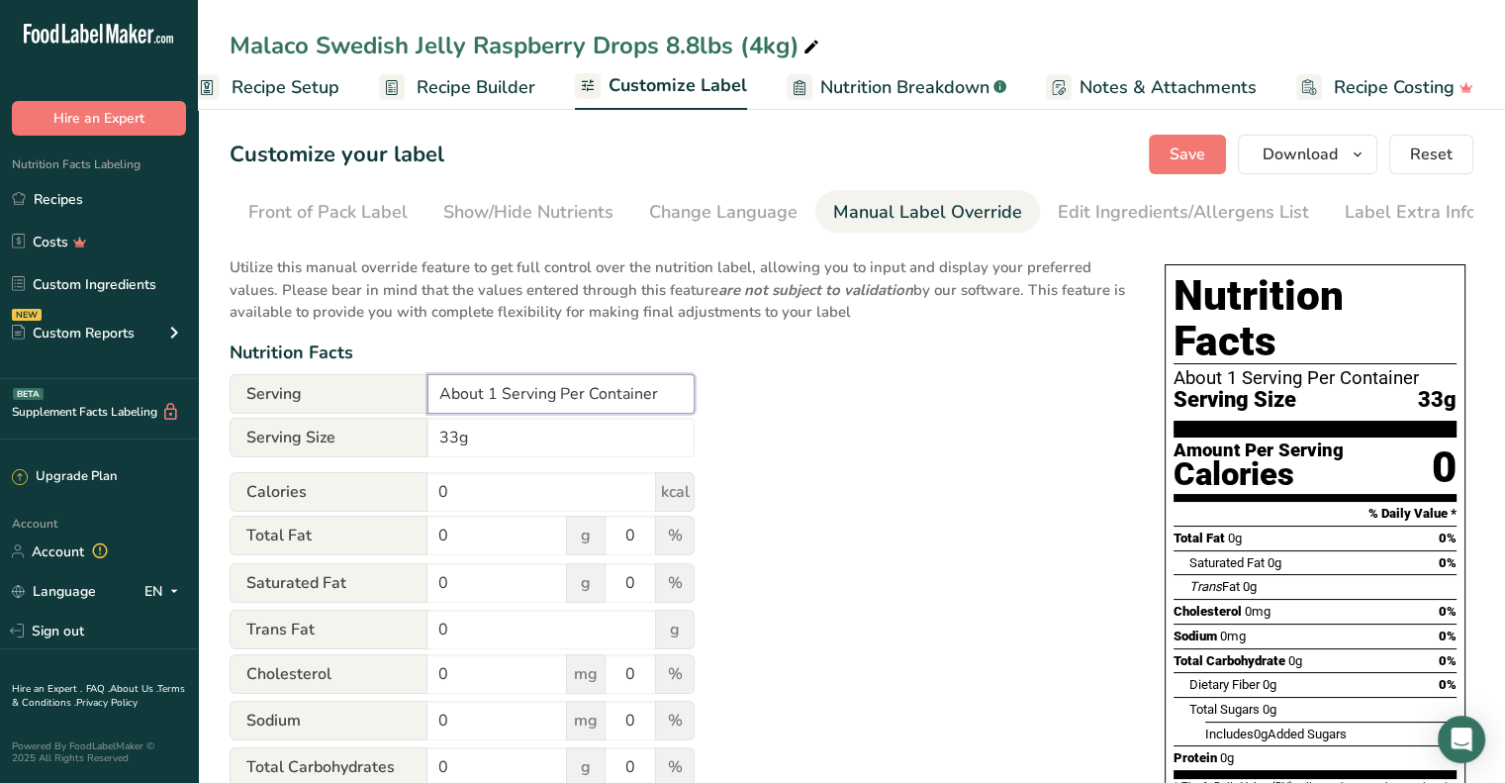
click at [494, 395] on input "About 1 Serving Per Container" at bounding box center [560, 394] width 267 height 40
click at [570, 397] on input "About 121 Serving Per Container" at bounding box center [560, 394] width 267 height 40
type input "About 121 Servings Per Container"
click at [428, 439] on input "33g" at bounding box center [560, 438] width 267 height 40
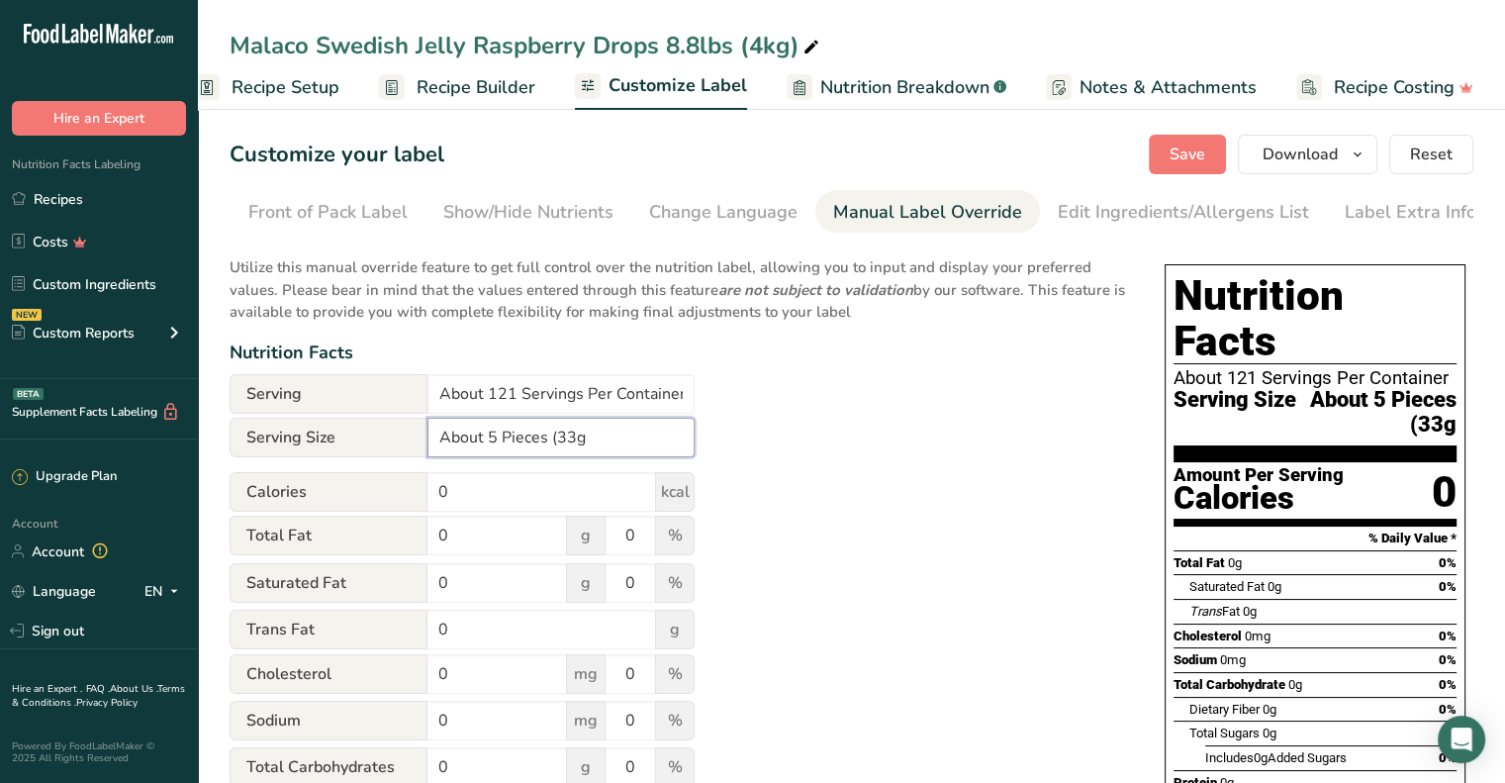
click at [590, 441] on input "About 5 Pieces (33g" at bounding box center [560, 438] width 267 height 40
type input "About 5 Pieces (33g)"
click at [788, 426] on div "Utilize this manual override feature to get full control over the nutrition lab…" at bounding box center [677, 630] width 895 height 773
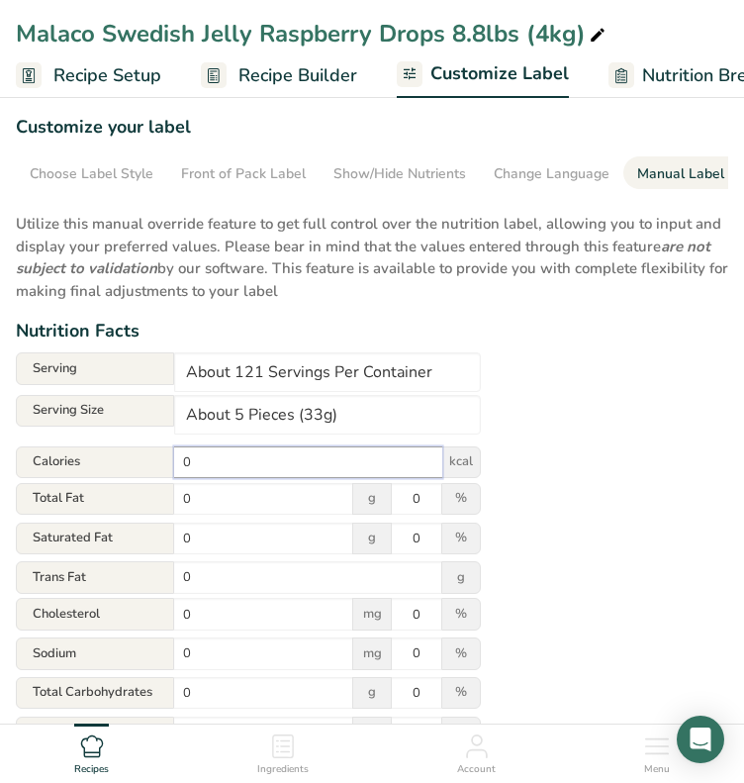
click at [259, 476] on input "0" at bounding box center [308, 462] width 268 height 33
type input "110"
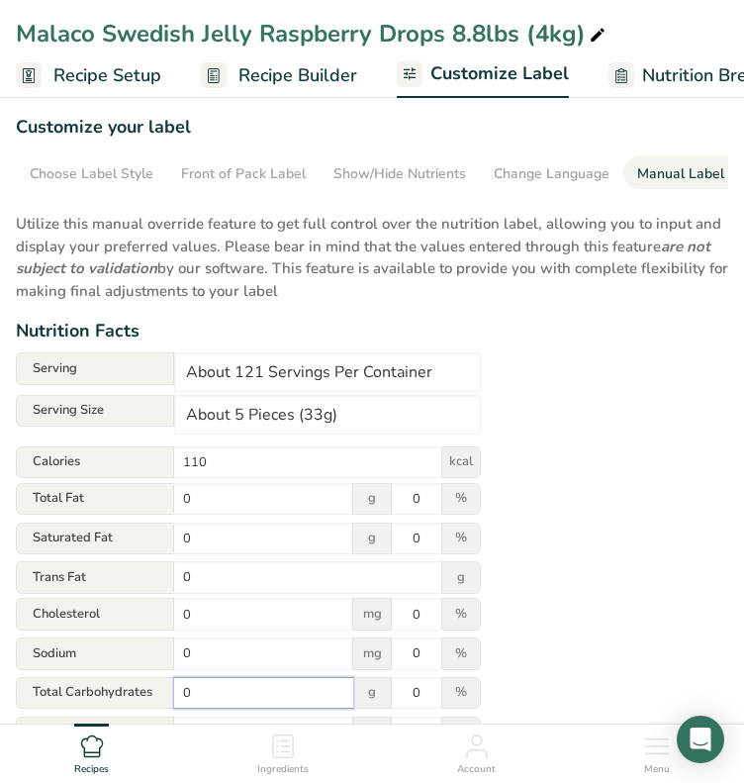
click at [243, 703] on input "0" at bounding box center [263, 693] width 179 height 33
type input "25"
type input "9"
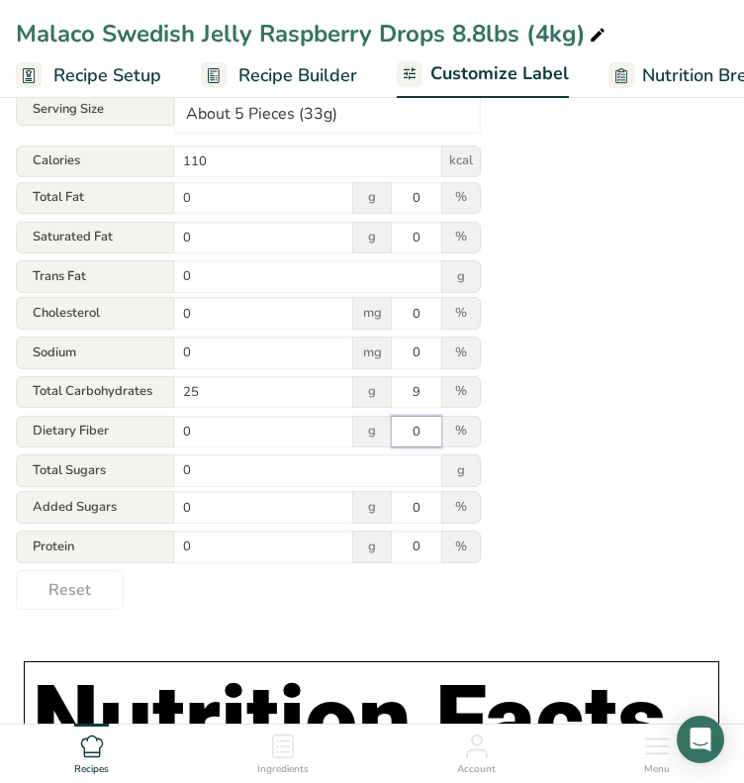
scroll to position [301, 0]
type input "21"
type input "42"
click at [535, 409] on div "Utilize this manual override feature to get full control over the nutrition lab…" at bounding box center [372, 254] width 712 height 709
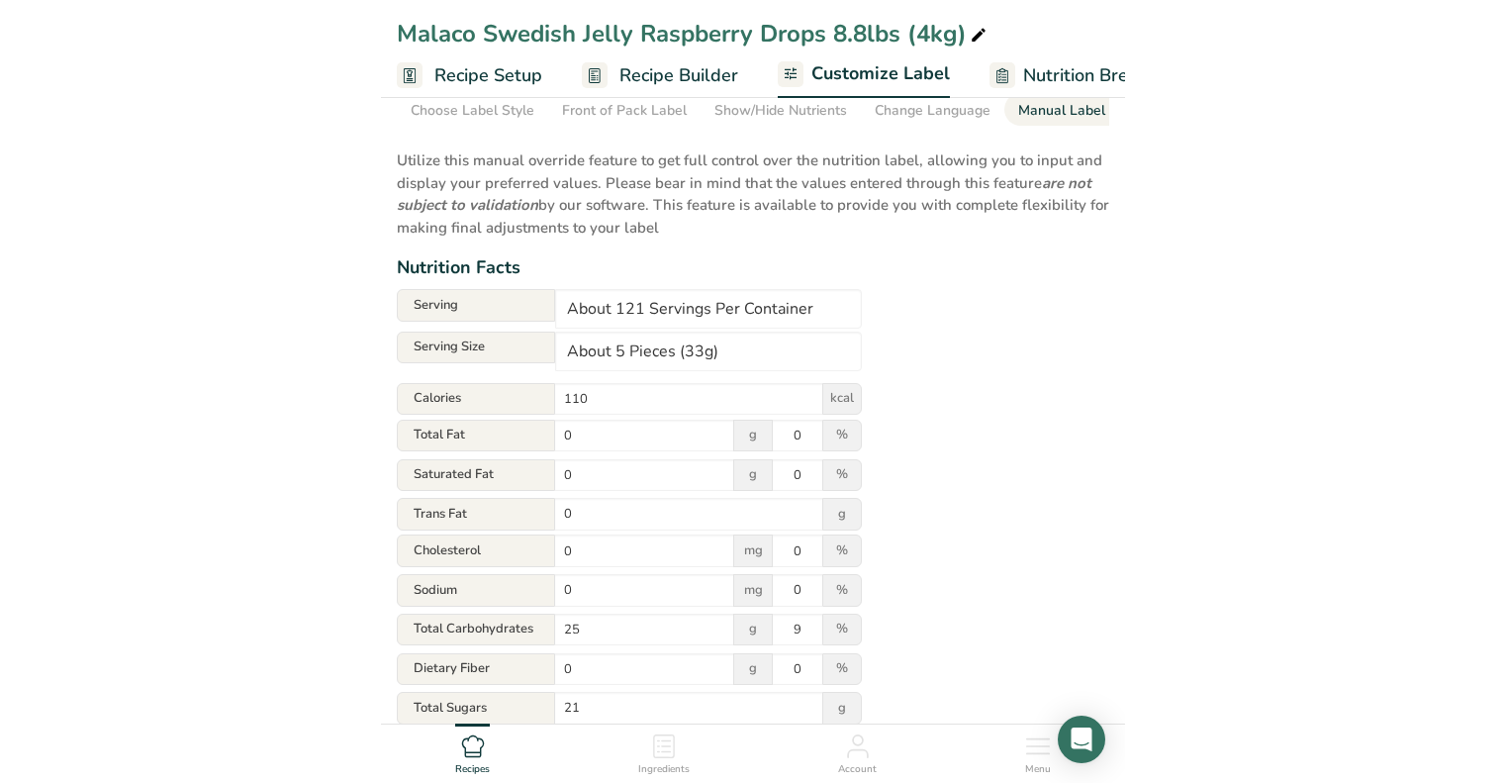
scroll to position [0, 0]
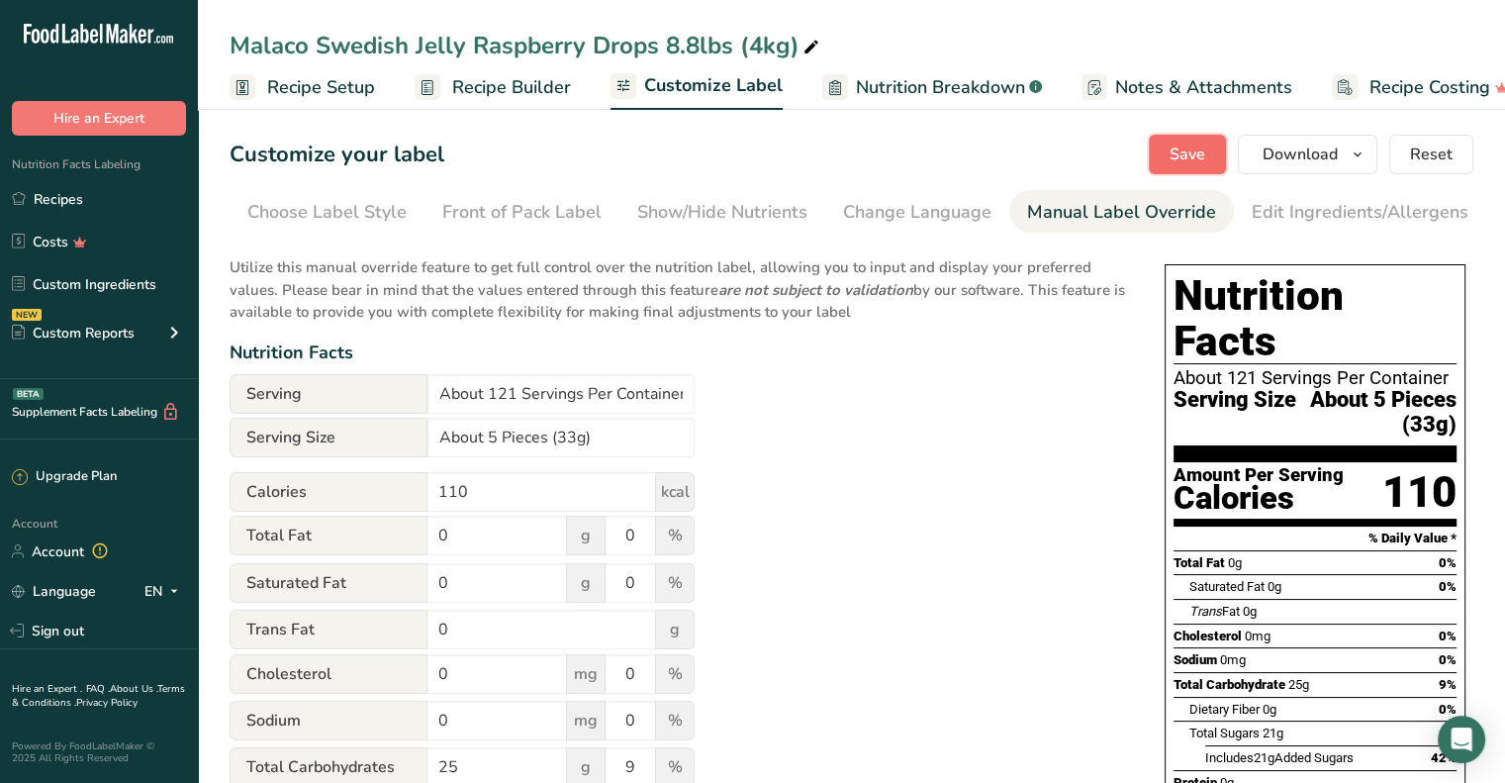
click at [1182, 154] on span "Save" at bounding box center [1187, 154] width 36 height 24
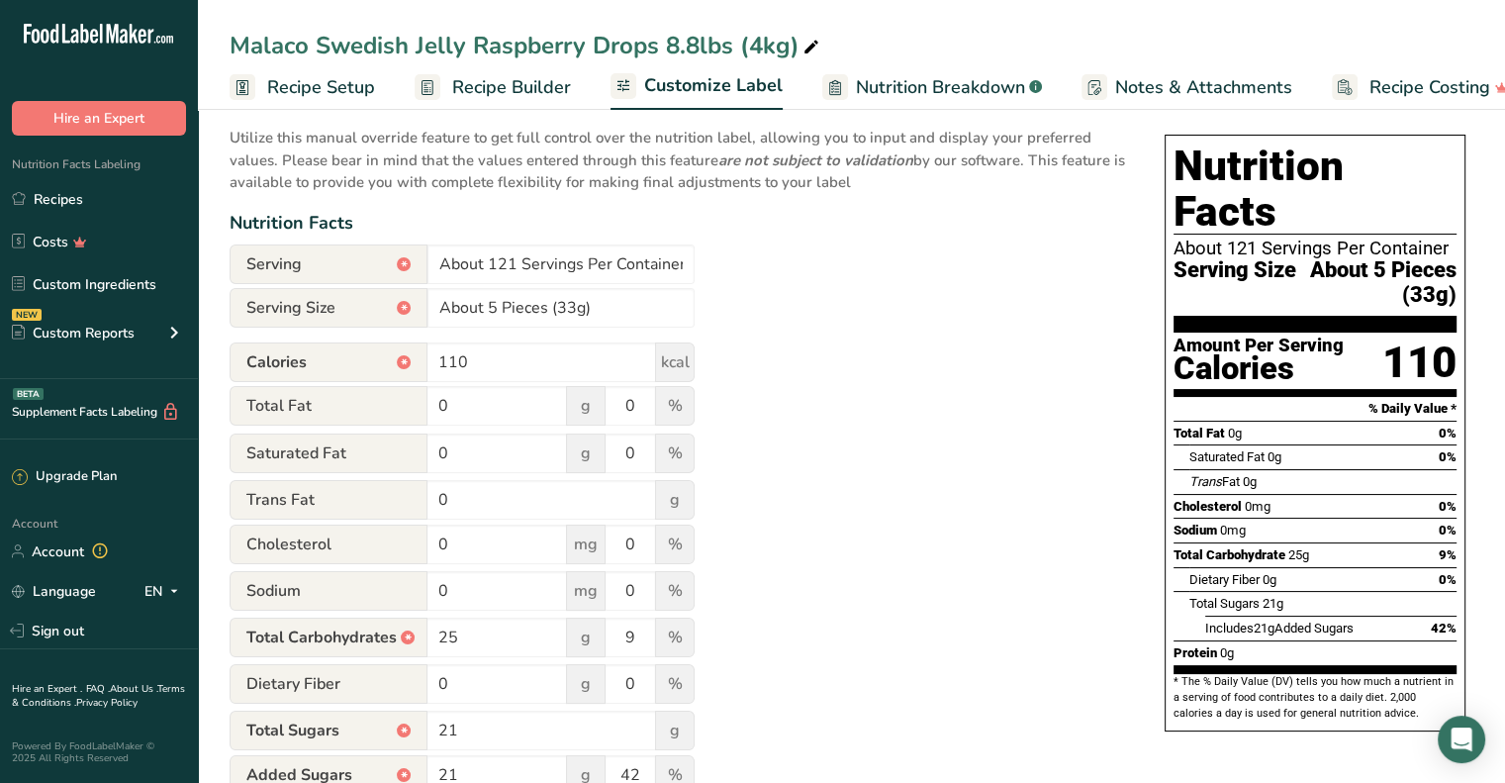
scroll to position [131, 0]
